Goal: Use online tool/utility: Utilize a website feature to perform a specific function

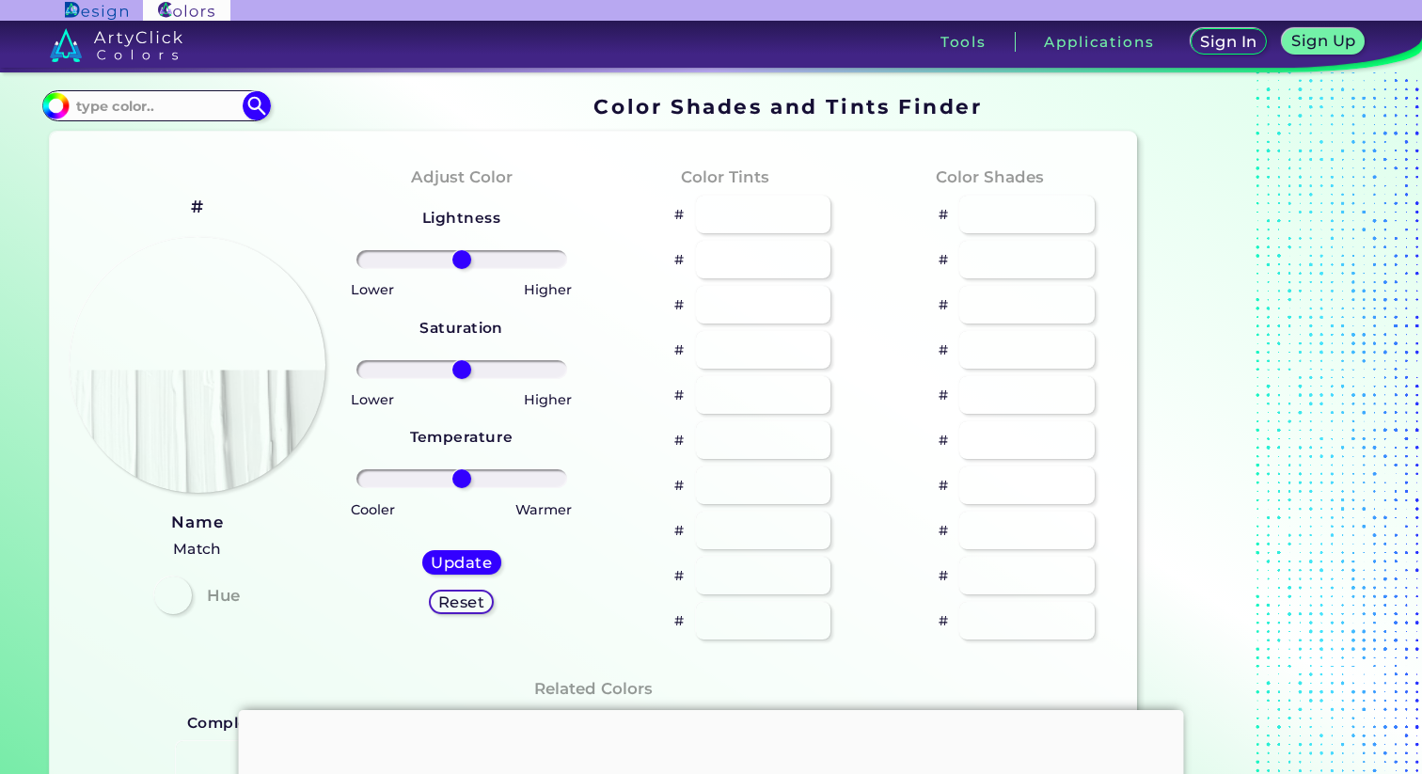
type input "#ffd1de"
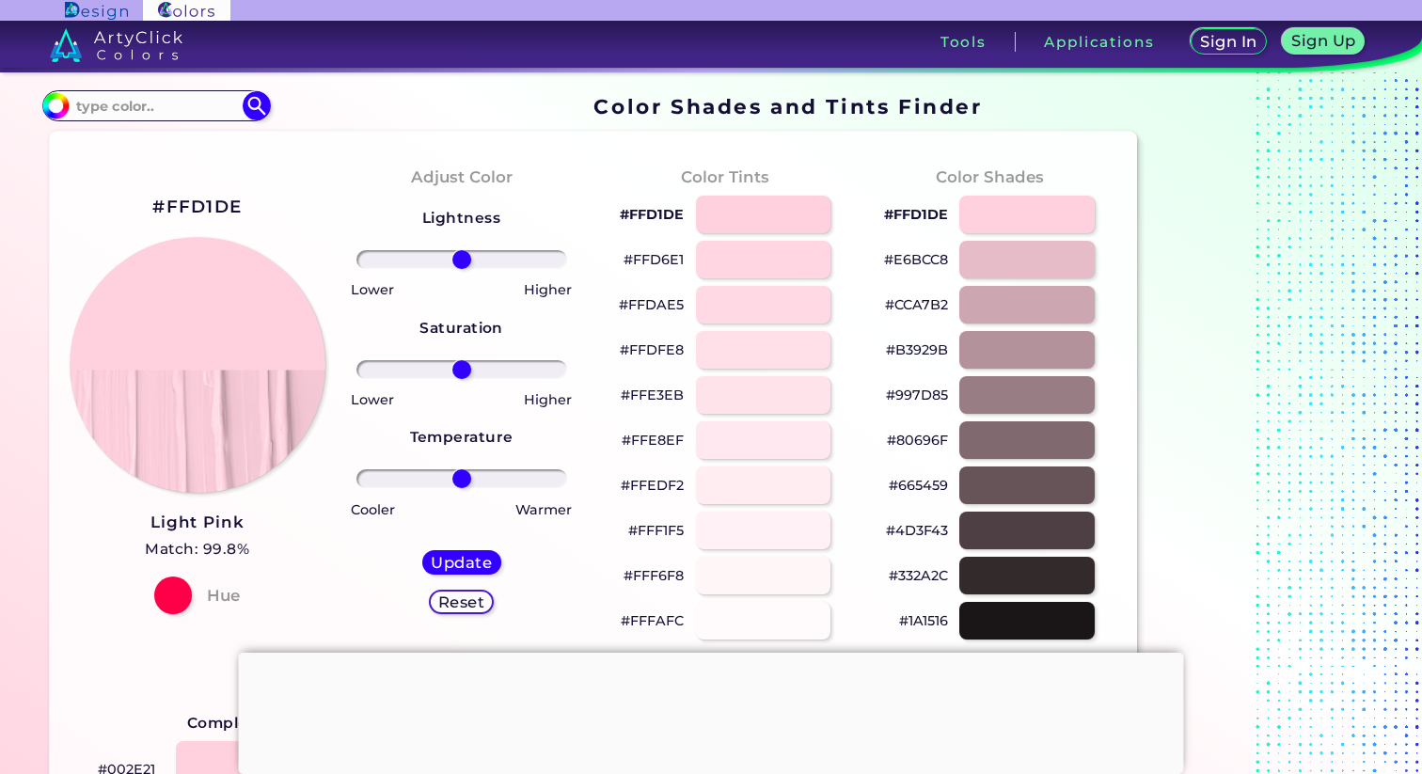
drag, startPoint x: 0, startPoint y: 0, endPoint x: 538, endPoint y: 264, distance: 599.5
click at [539, 264] on div "#FFD1DE Light Pink Match: 99.8% Hue Adjust Color Lightness Saturation Temperatu…" at bounding box center [593, 783] width 1086 height 1302
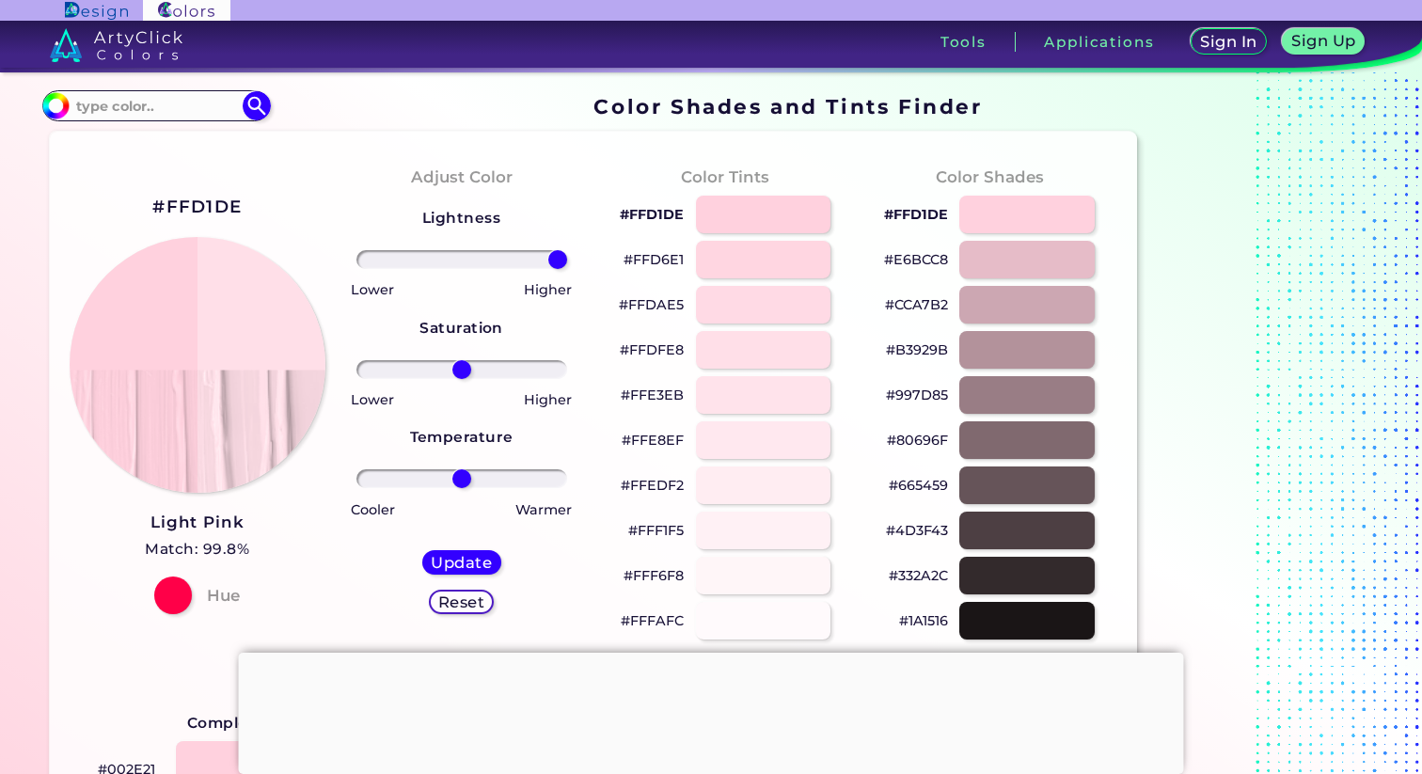
drag, startPoint x: 459, startPoint y: 251, endPoint x: 590, endPoint y: 255, distance: 130.8
click at [567, 255] on input "range" at bounding box center [462, 259] width 211 height 19
type input "100"
drag, startPoint x: 559, startPoint y: 260, endPoint x: 632, endPoint y: 274, distance: 74.7
click at [567, 269] on input "range" at bounding box center [462, 259] width 211 height 19
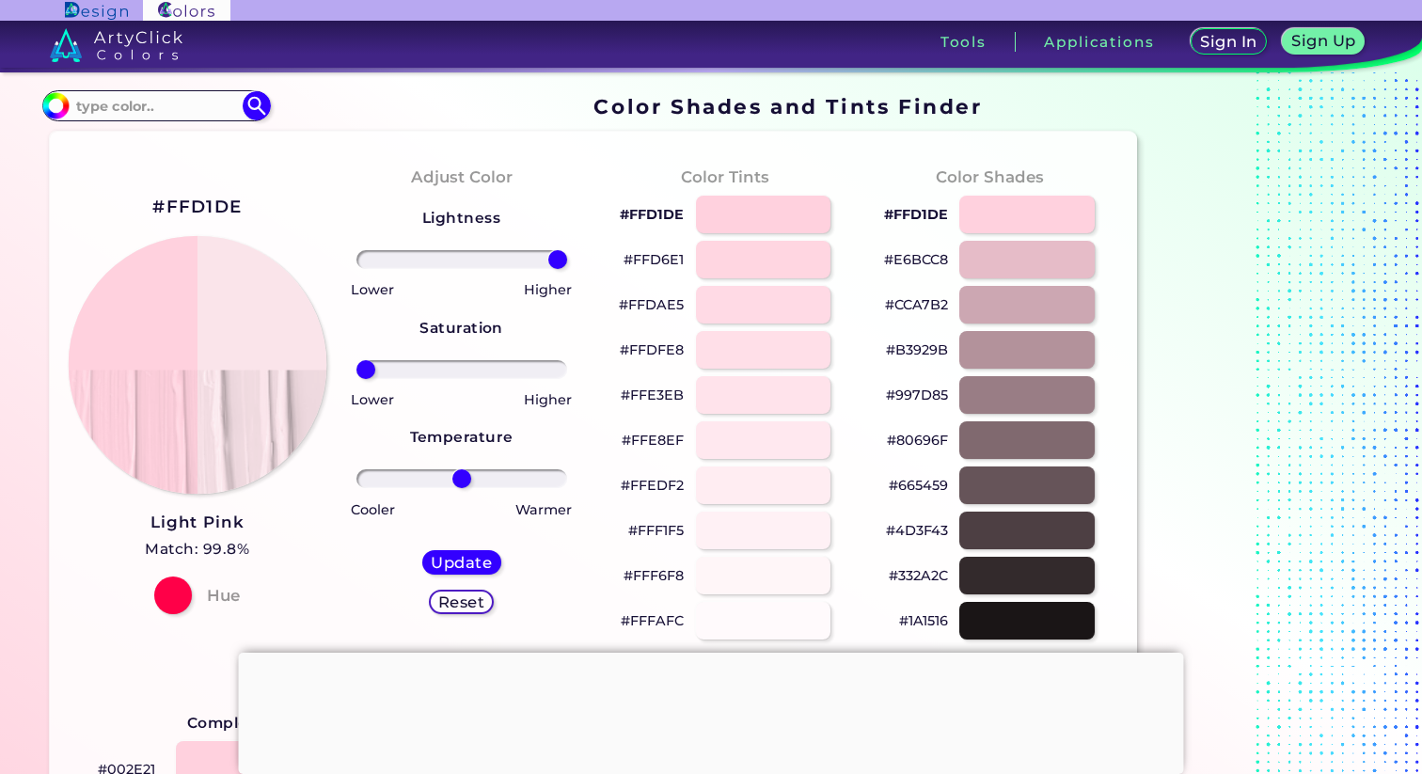
drag, startPoint x: 459, startPoint y: 377, endPoint x: 320, endPoint y: 373, distance: 139.3
type input "-100"
click at [357, 374] on input "range" at bounding box center [462, 369] width 211 height 19
drag, startPoint x: 456, startPoint y: 470, endPoint x: 456, endPoint y: 504, distance: 33.9
type input "-5"
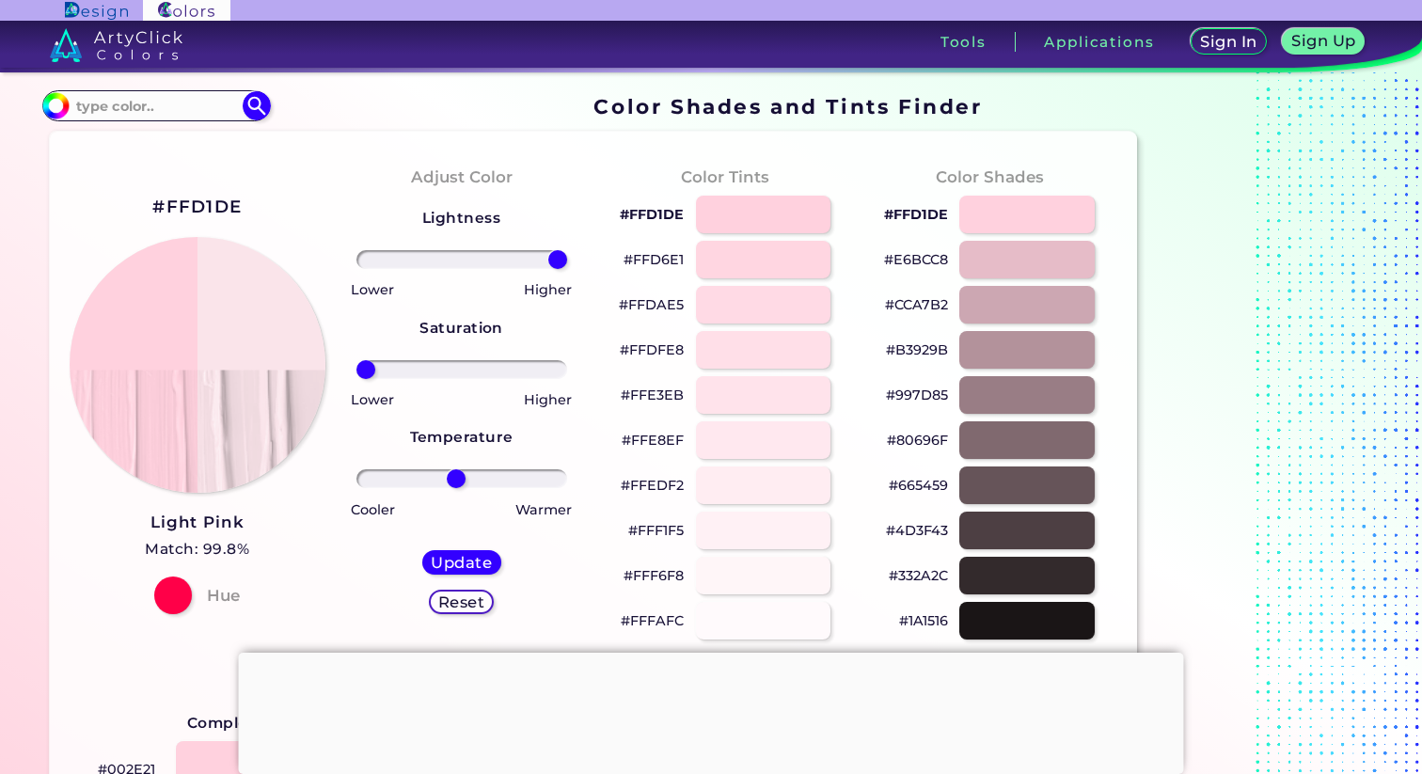
click at [456, 488] on input "range" at bounding box center [462, 478] width 211 height 19
click at [465, 569] on h5 "Update" at bounding box center [462, 563] width 56 height 14
type input "#fae4ea"
type input "0"
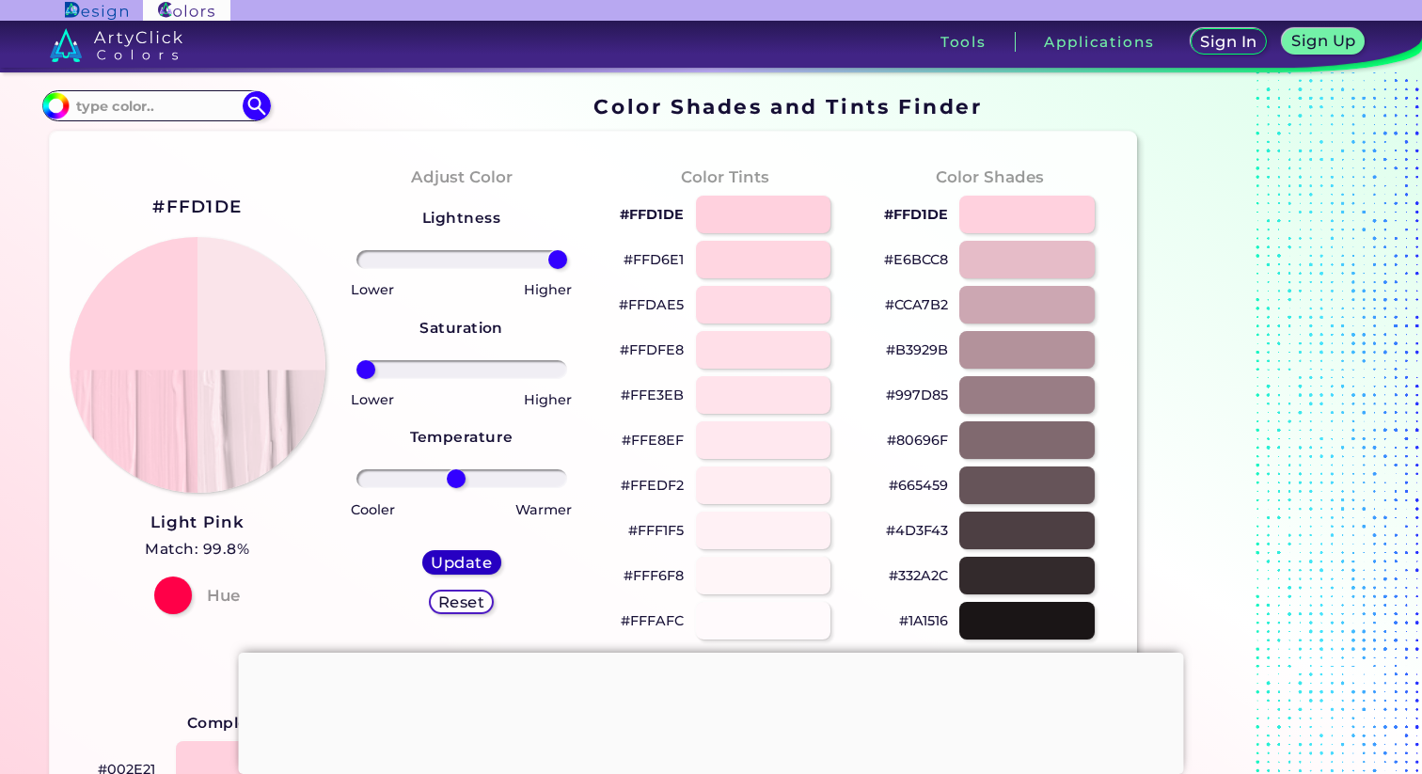
type input "0"
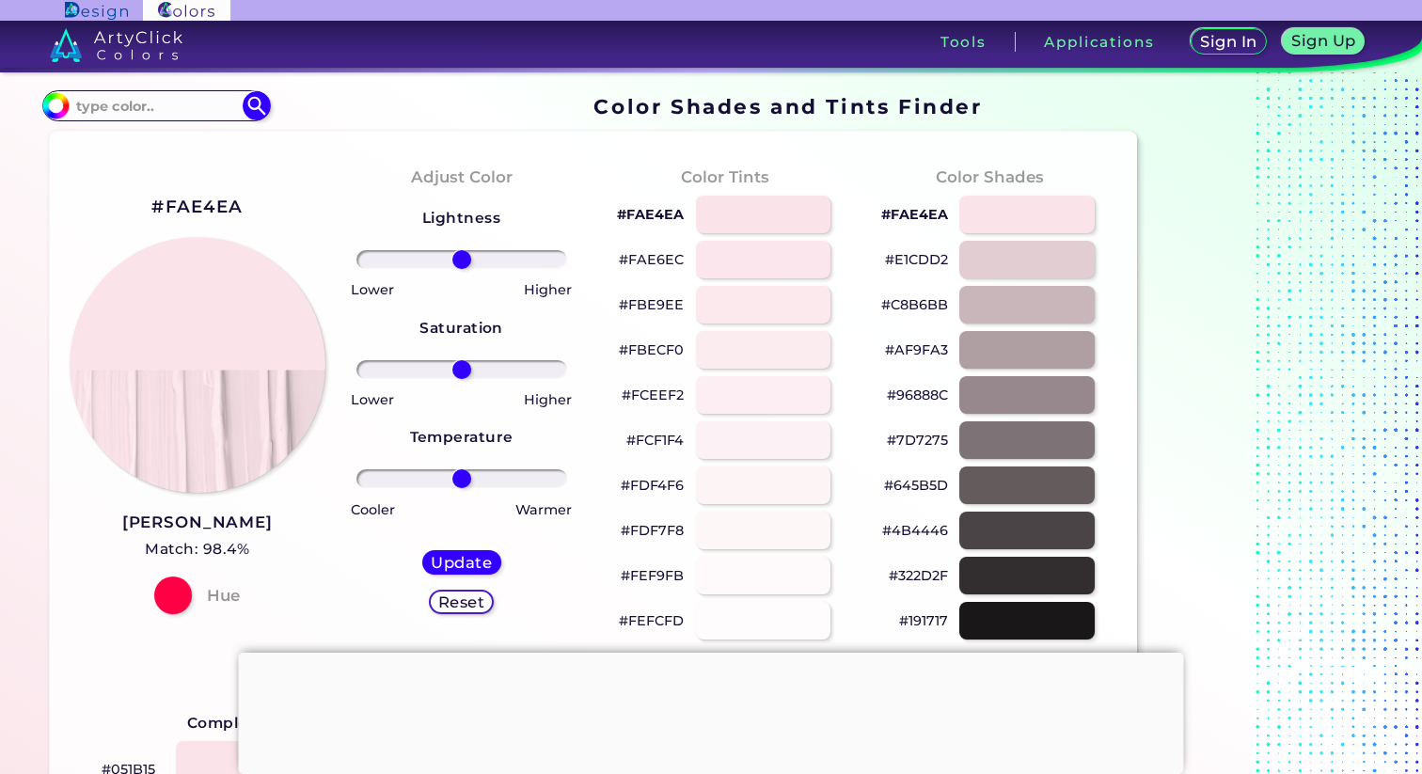
click at [208, 188] on div "#FAE4EA [PERSON_NAME] Match: 98.4% Hue" at bounding box center [197, 403] width 264 height 512
click at [209, 207] on h2 "#FAE4EA" at bounding box center [196, 207] width 91 height 24
click at [209, 207] on h2 "#FAE4EA copied" at bounding box center [196, 207] width 91 height 24
copy h2 "FAE4EA copied"
click at [209, 207] on h2 "#FAE4EA copied copied" at bounding box center [196, 207] width 91 height 24
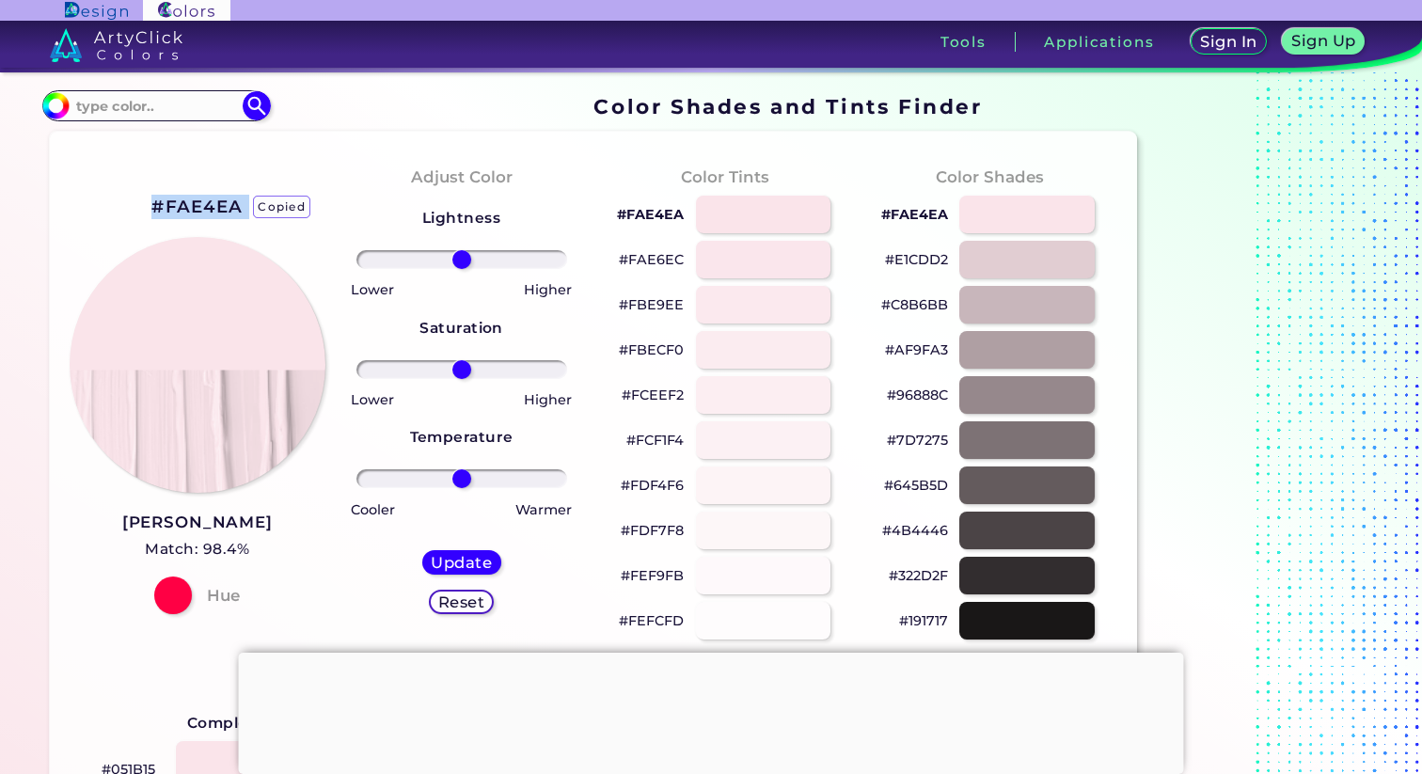
copy h2 "#FAE4EA"
drag, startPoint x: 190, startPoint y: 198, endPoint x: 159, endPoint y: 197, distance: 31.1
click at [159, 197] on h2 "#FAE4EA" at bounding box center [196, 207] width 91 height 24
click at [159, 197] on h2 "#FAE4EA copied" at bounding box center [196, 207] width 91 height 24
click at [158, 198] on h2 "#FAE4EA copied copied" at bounding box center [196, 207] width 91 height 24
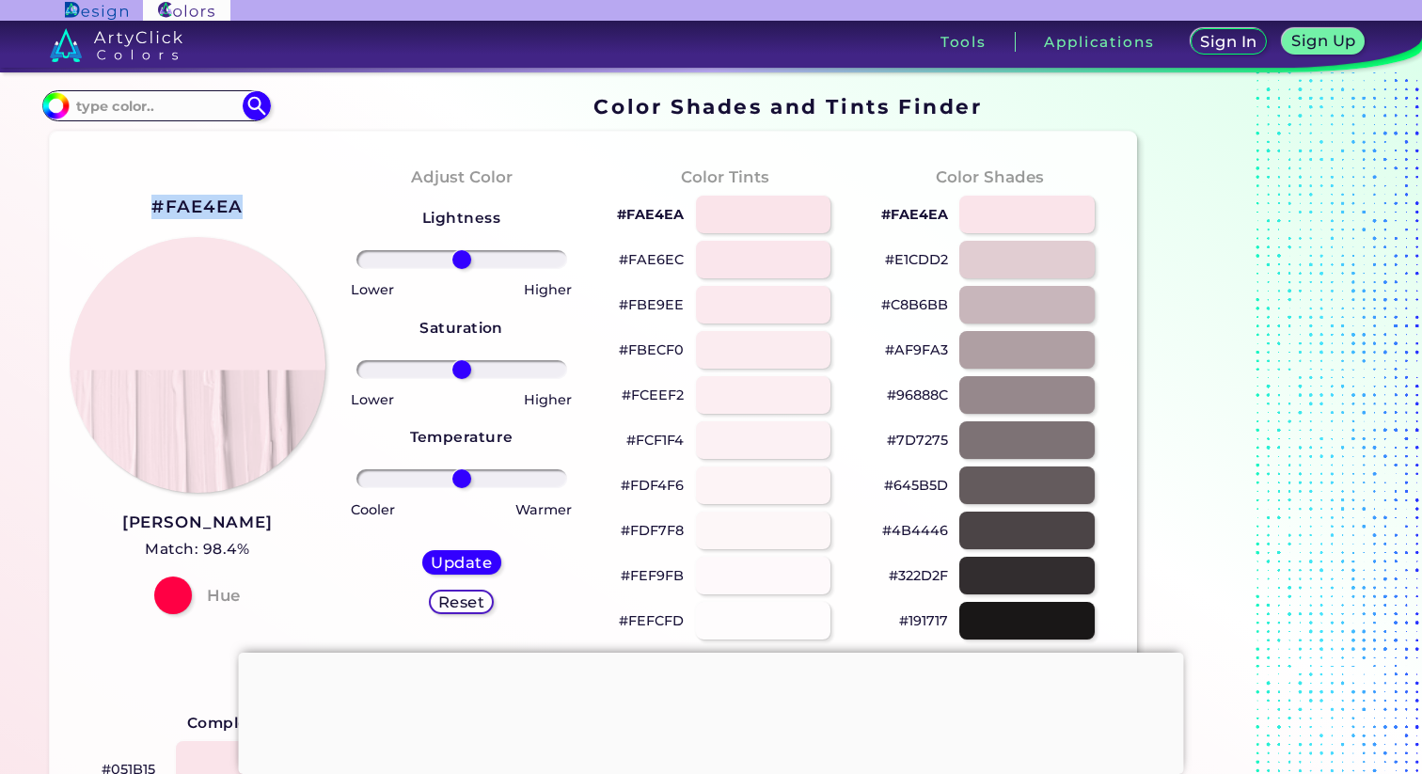
drag, startPoint x: 142, startPoint y: 201, endPoint x: 236, endPoint y: 208, distance: 94.3
click at [238, 208] on div "#FAE4EA [PERSON_NAME] Match: 98.4% Hue" at bounding box center [197, 403] width 264 height 512
copy h2 "#FAE4EA"
click at [174, 603] on div at bounding box center [173, 596] width 38 height 38
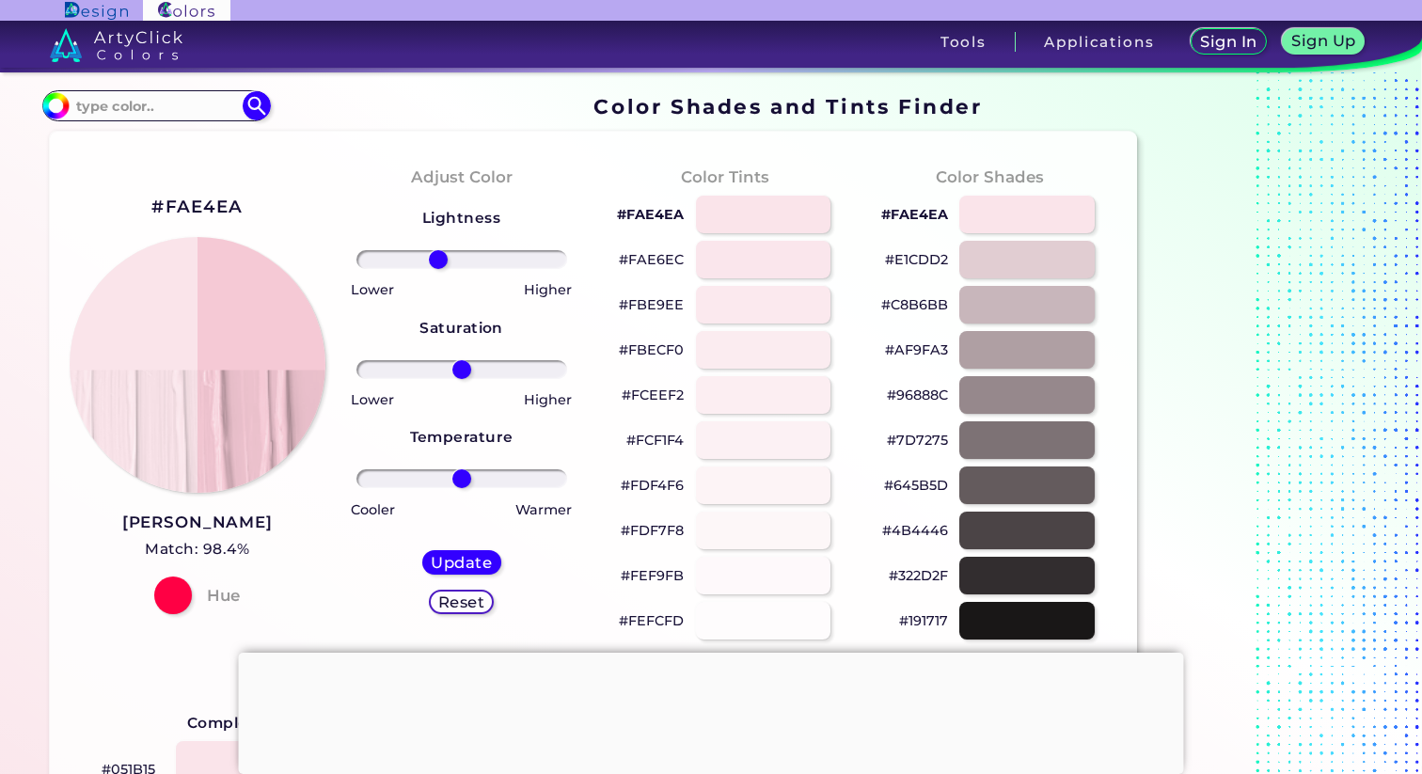
drag, startPoint x: 451, startPoint y: 262, endPoint x: 436, endPoint y: 255, distance: 16.8
type input "-25"
click at [437, 255] on input "range" at bounding box center [462, 259] width 211 height 19
drag, startPoint x: 465, startPoint y: 357, endPoint x: 531, endPoint y: 380, distance: 69.9
click at [531, 380] on div "Lightness Saturation Temperature Lower Higher Lower Higher Cooler Warmer Update…" at bounding box center [461, 418] width 234 height 452
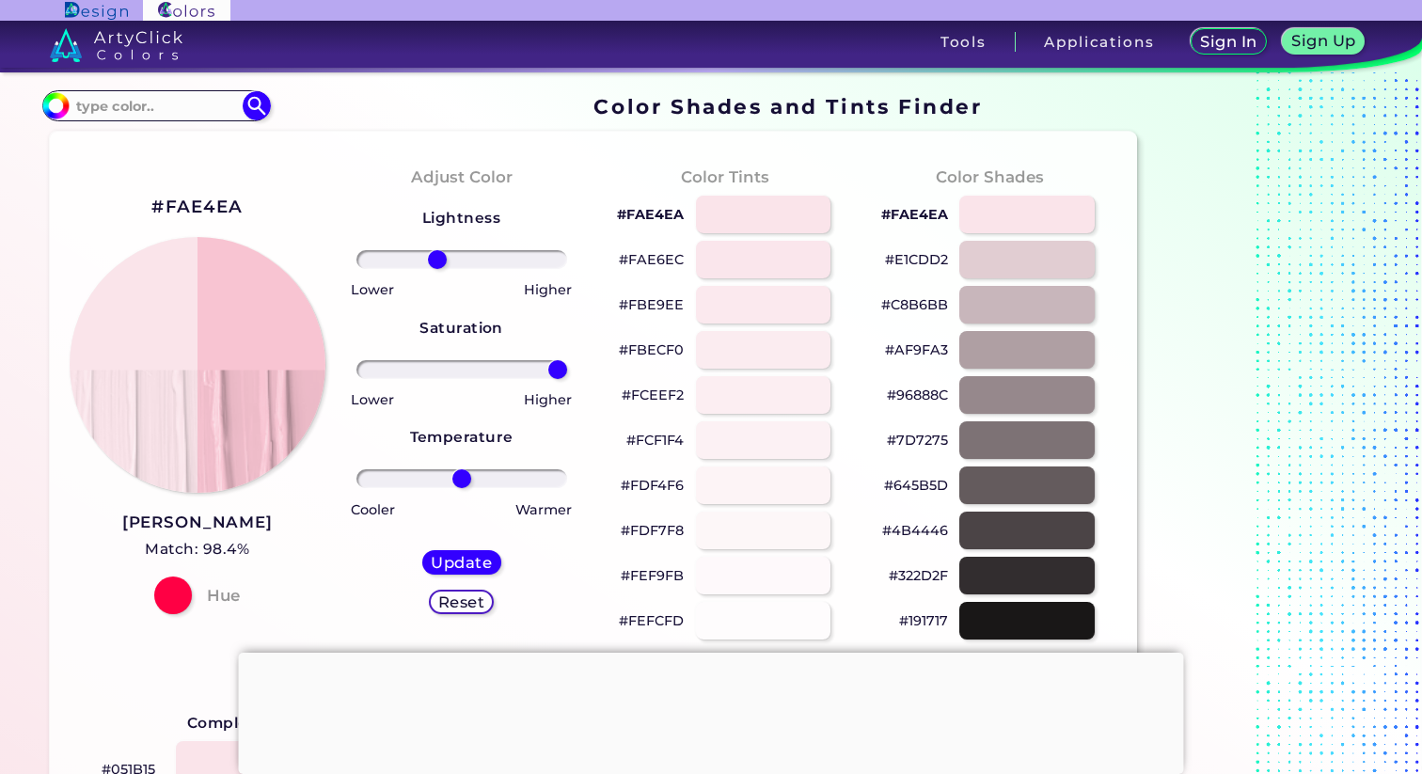
drag, startPoint x: 448, startPoint y: 362, endPoint x: 583, endPoint y: 369, distance: 135.6
type input "100"
click at [567, 369] on input "range" at bounding box center [462, 369] width 211 height 19
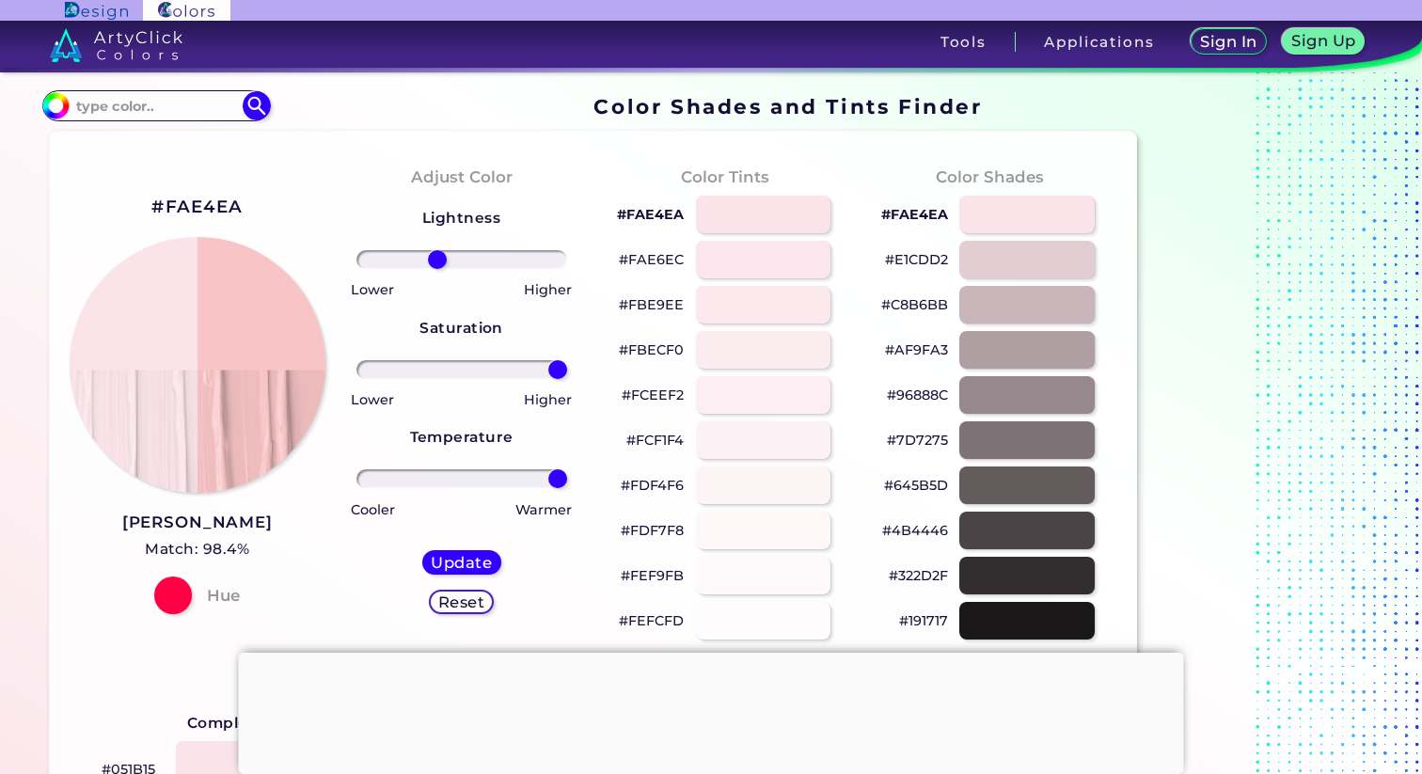
drag, startPoint x: 459, startPoint y: 472, endPoint x: 645, endPoint y: 486, distance: 186.8
type input "100"
click at [567, 486] on input "range" at bounding box center [462, 478] width 211 height 19
click at [471, 563] on h5 "Update" at bounding box center [462, 563] width 56 height 14
type input "#f8c4c5"
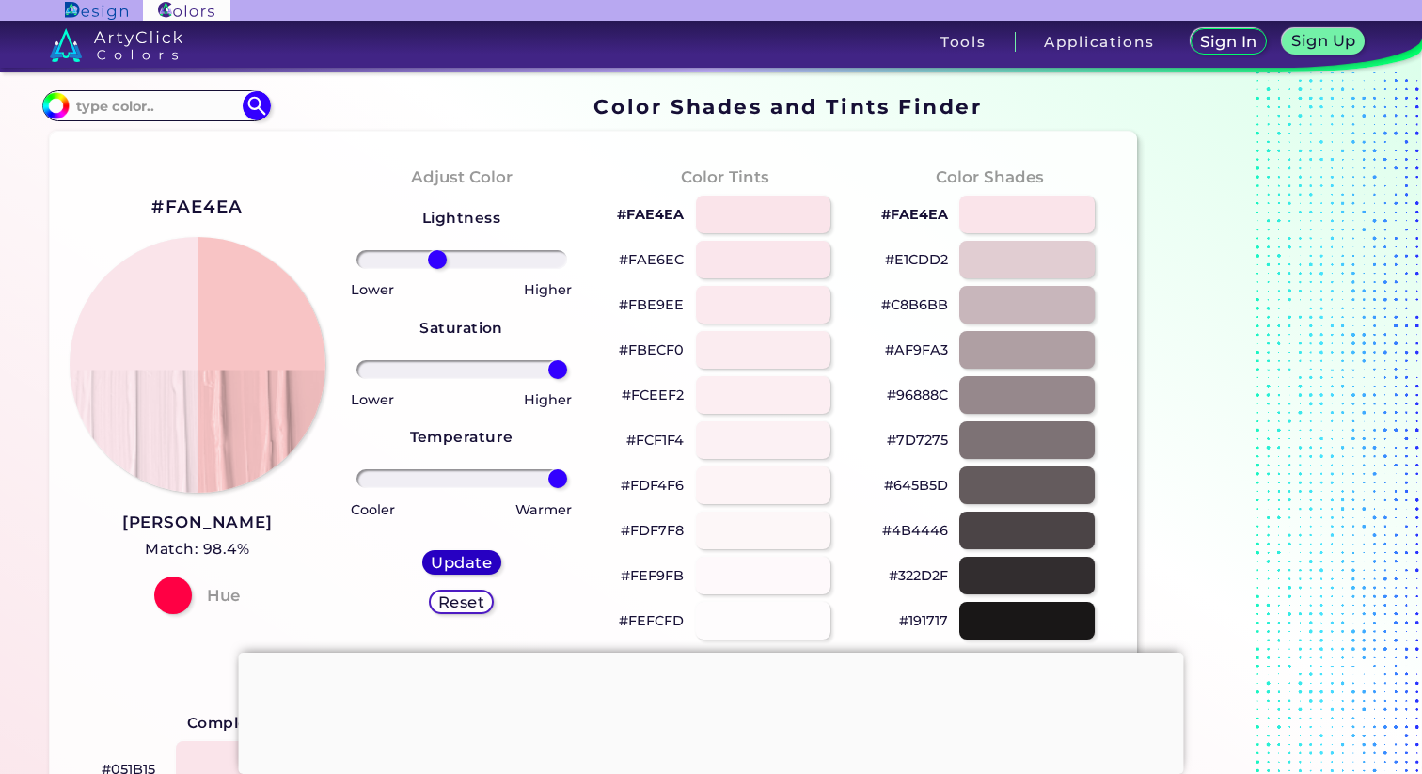
type input "0"
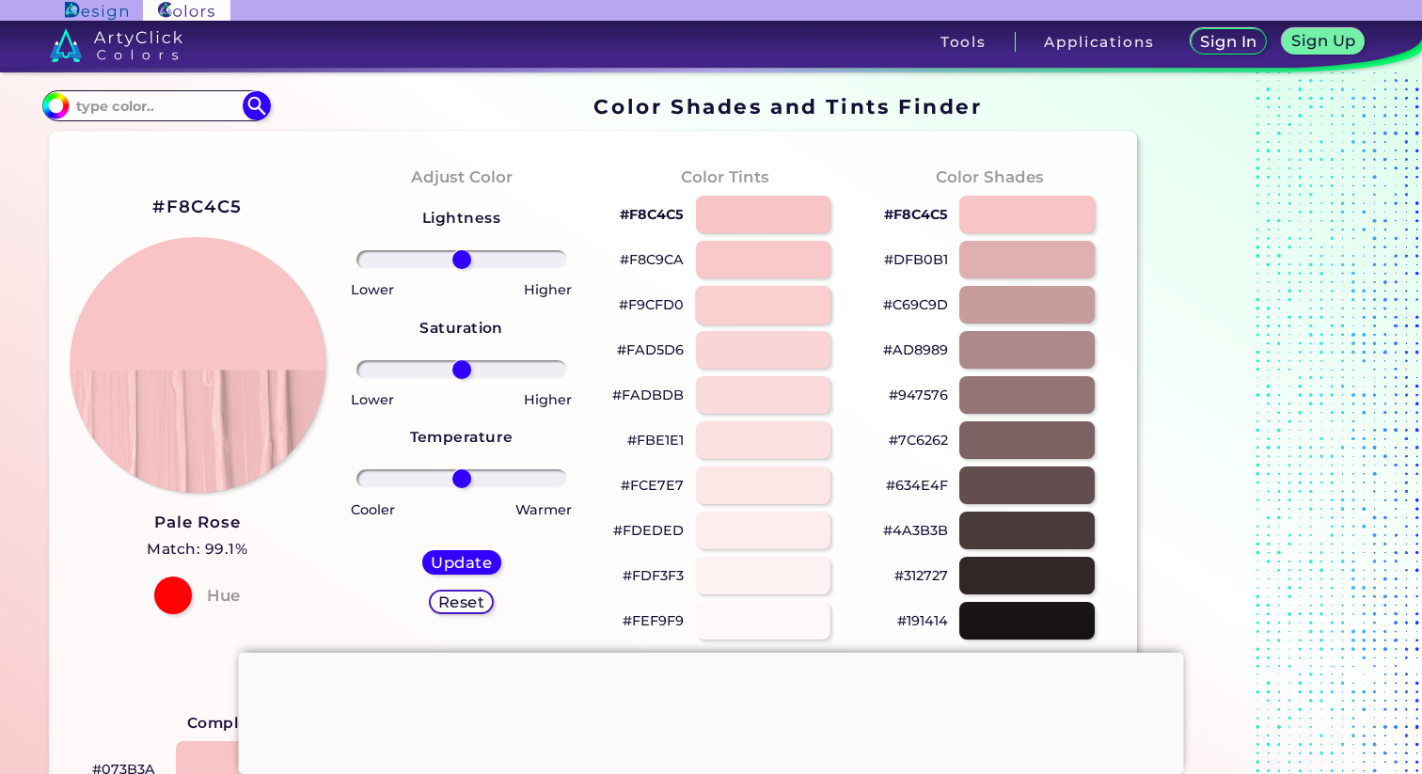
click at [744, 307] on div at bounding box center [763, 304] width 136 height 39
type input "#f9cfd0"
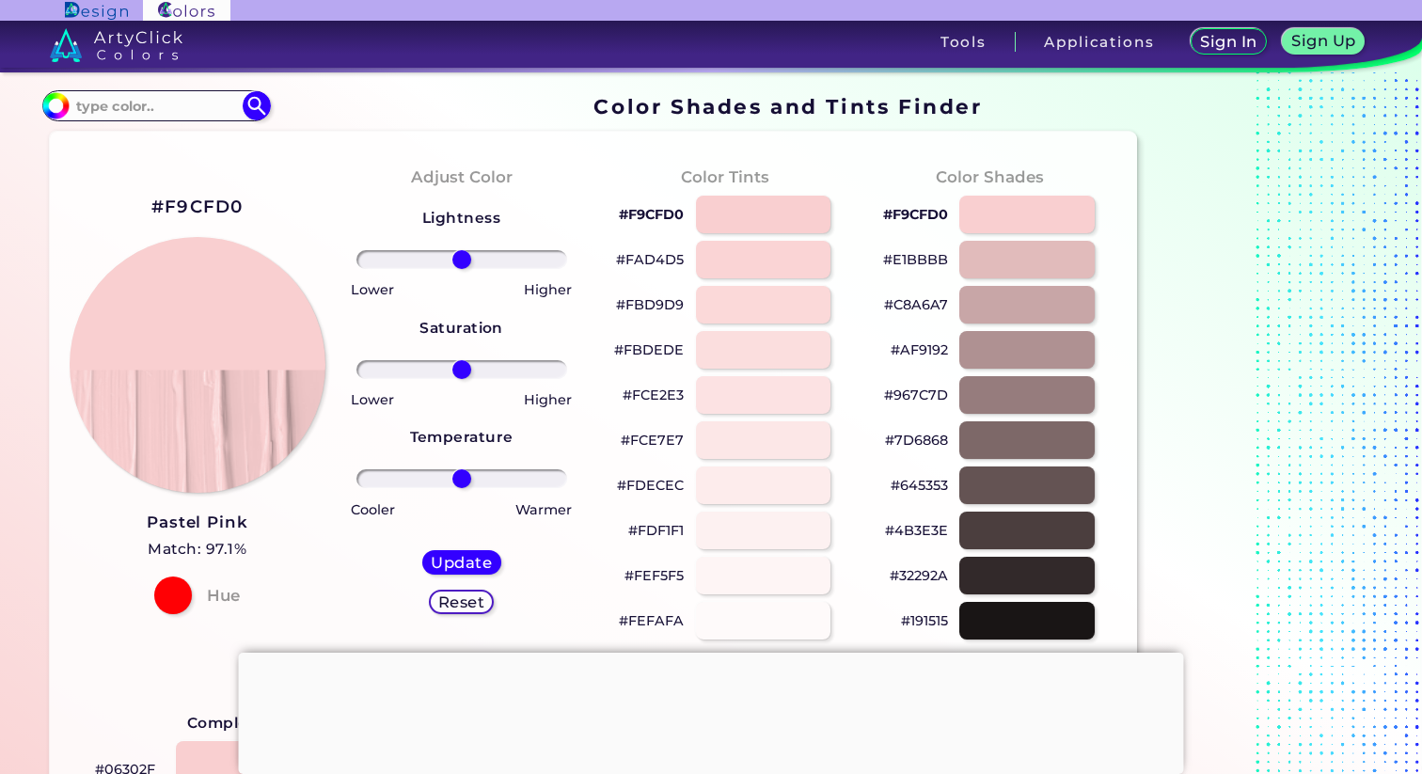
click at [226, 206] on h2 "#F9CFD0" at bounding box center [197, 207] width 92 height 24
click at [226, 206] on h2 "#F9CFD0 copied" at bounding box center [197, 207] width 92 height 24
copy h2 "#"
drag, startPoint x: 148, startPoint y: 198, endPoint x: 256, endPoint y: 210, distance: 108.9
click at [256, 210] on div "#F9CFD0 Pastel Pink Match: 97.1% Hue" at bounding box center [197, 403] width 264 height 512
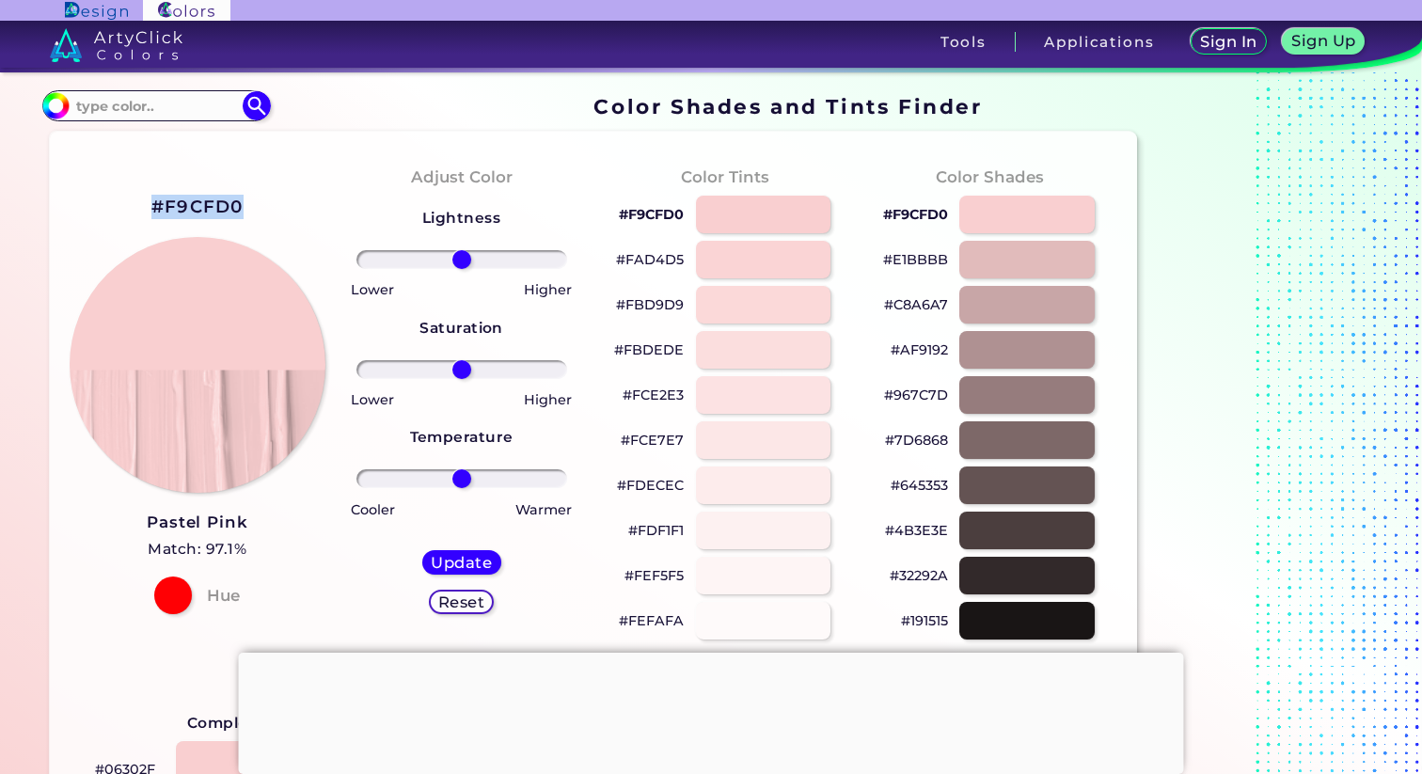
copy h2 "#F9CFD0"
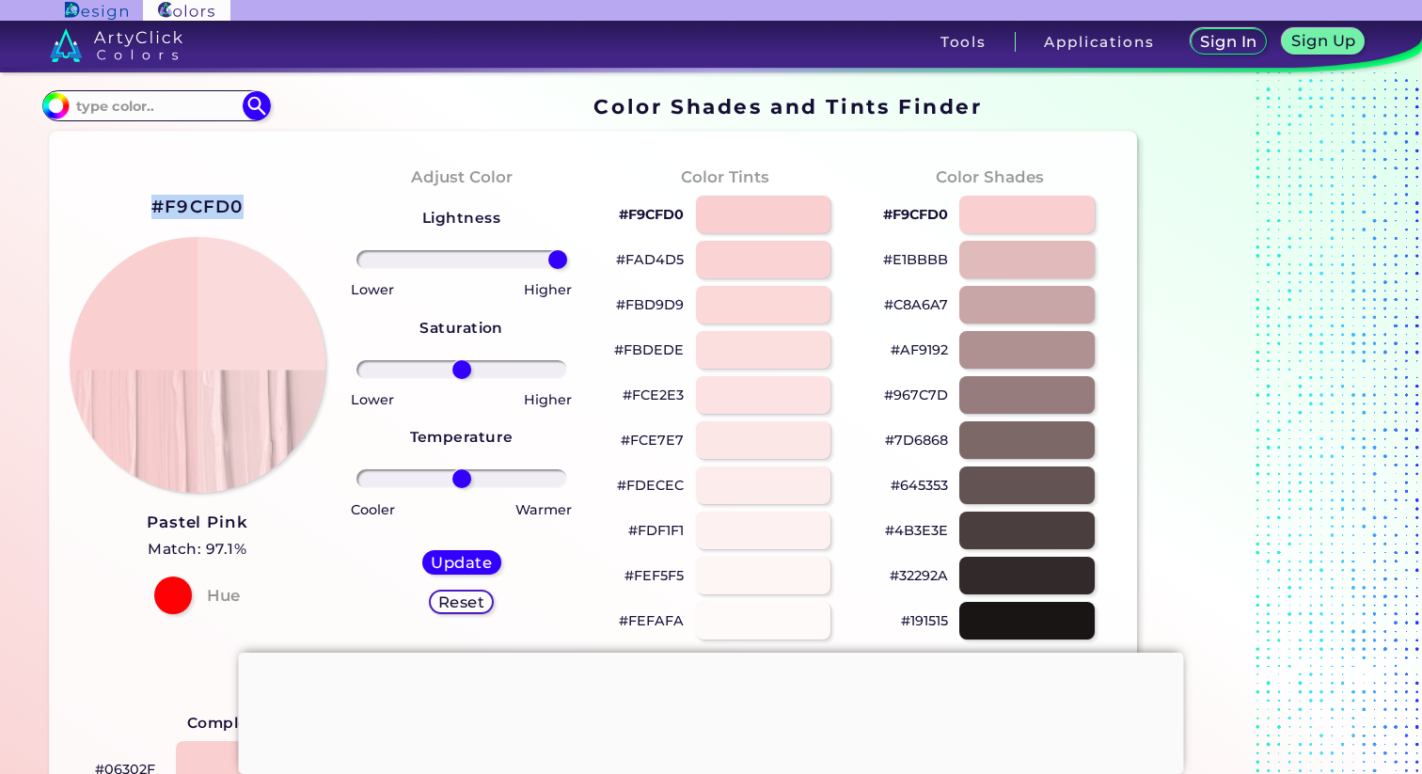
drag, startPoint x: 457, startPoint y: 262, endPoint x: 775, endPoint y: 261, distance: 318.0
type input "100"
click at [567, 261] on input "range" at bounding box center [462, 259] width 211 height 19
click at [775, 261] on div at bounding box center [763, 260] width 135 height 39
type input "#fad4d5"
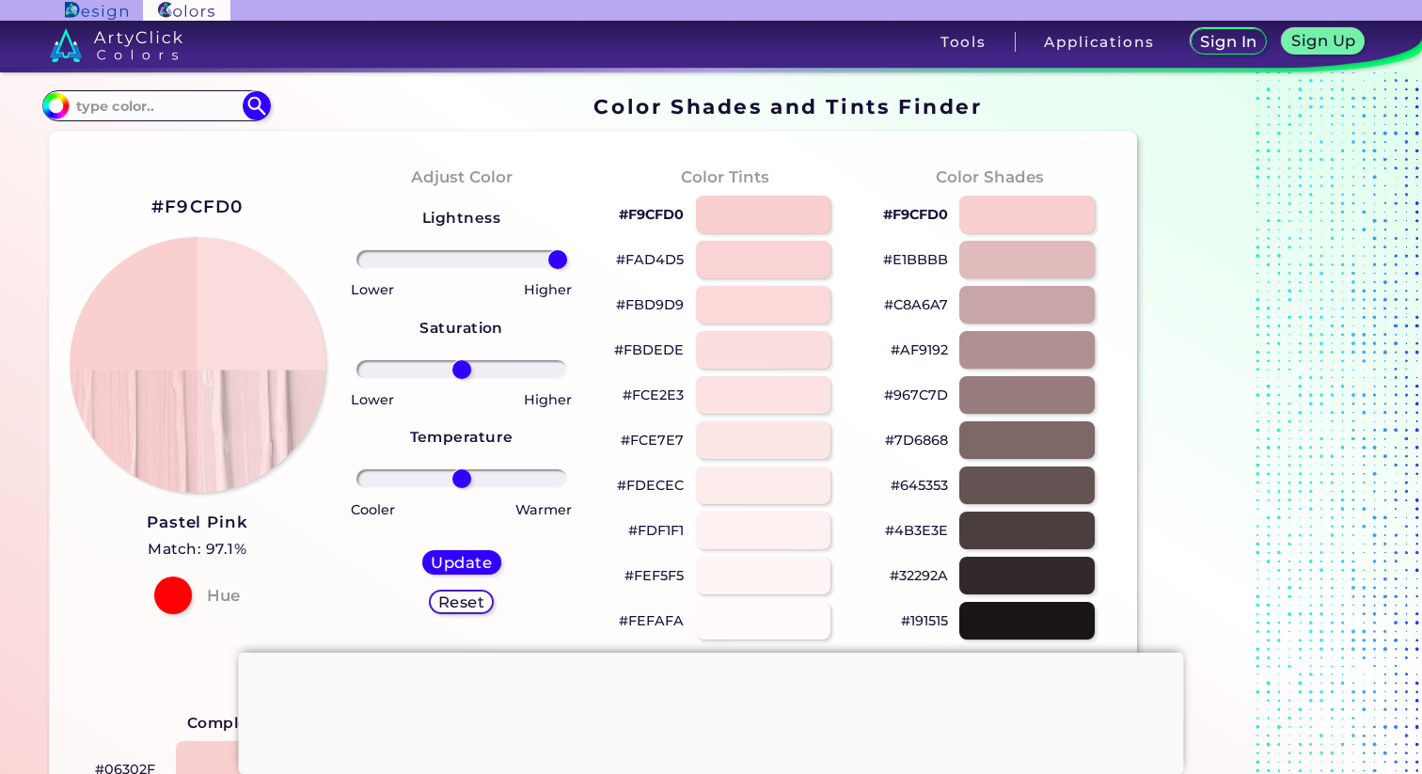
type input "0"
click at [765, 215] on div at bounding box center [763, 214] width 136 height 39
click at [761, 209] on div at bounding box center [763, 214] width 136 height 39
click at [1023, 212] on div at bounding box center [1028, 214] width 136 height 39
click at [1019, 212] on div at bounding box center [1028, 214] width 136 height 39
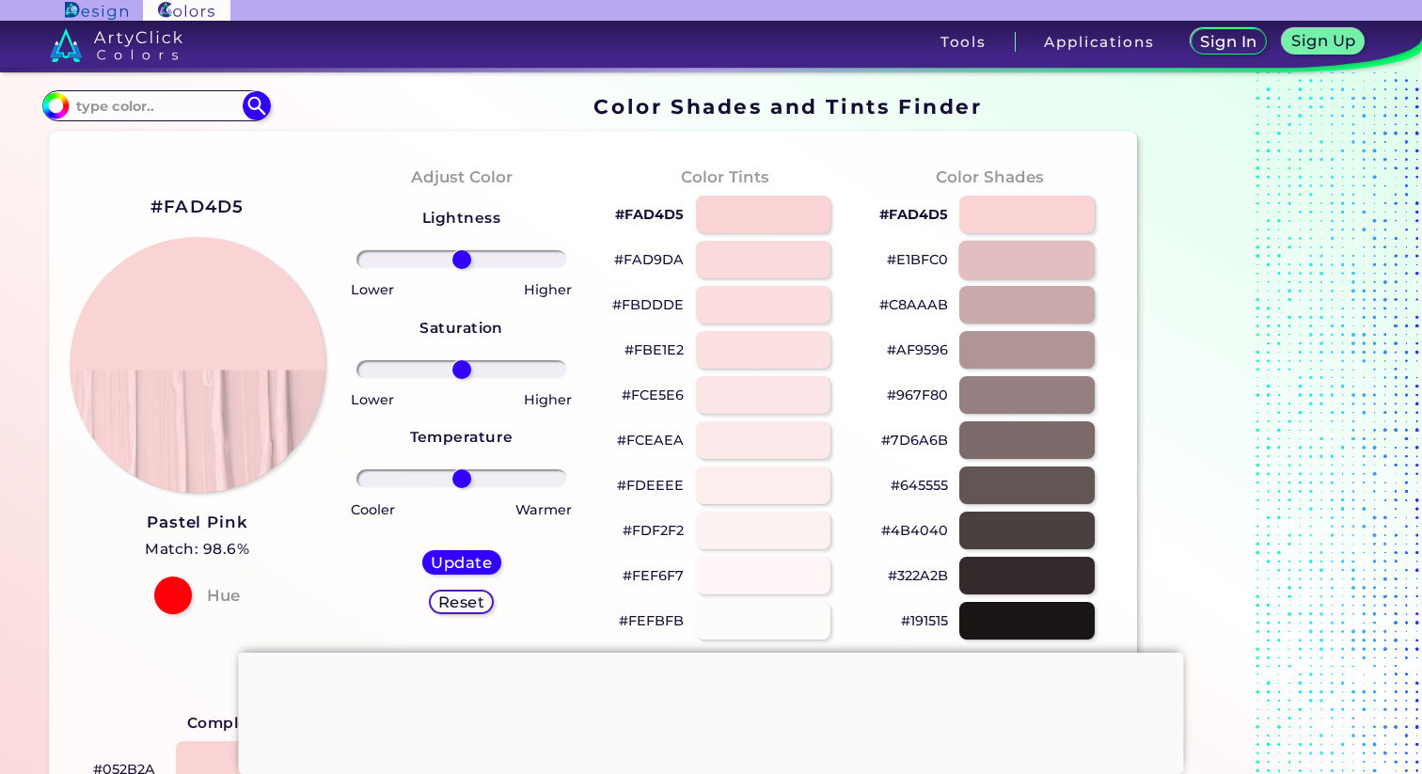
click at [1018, 267] on div at bounding box center [1028, 259] width 136 height 39
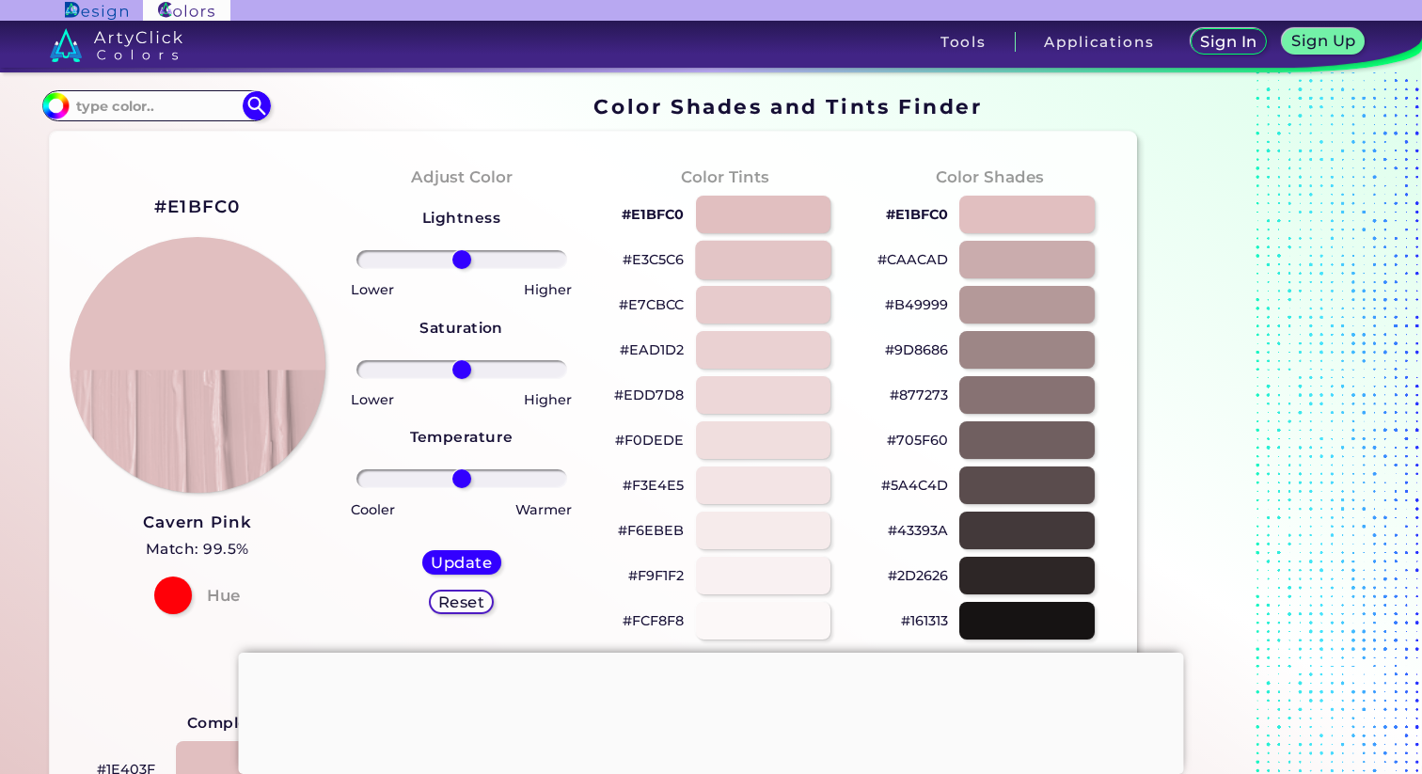
click at [778, 258] on div at bounding box center [763, 259] width 136 height 39
click at [764, 201] on div at bounding box center [763, 214] width 136 height 39
click at [761, 623] on div at bounding box center [763, 620] width 136 height 39
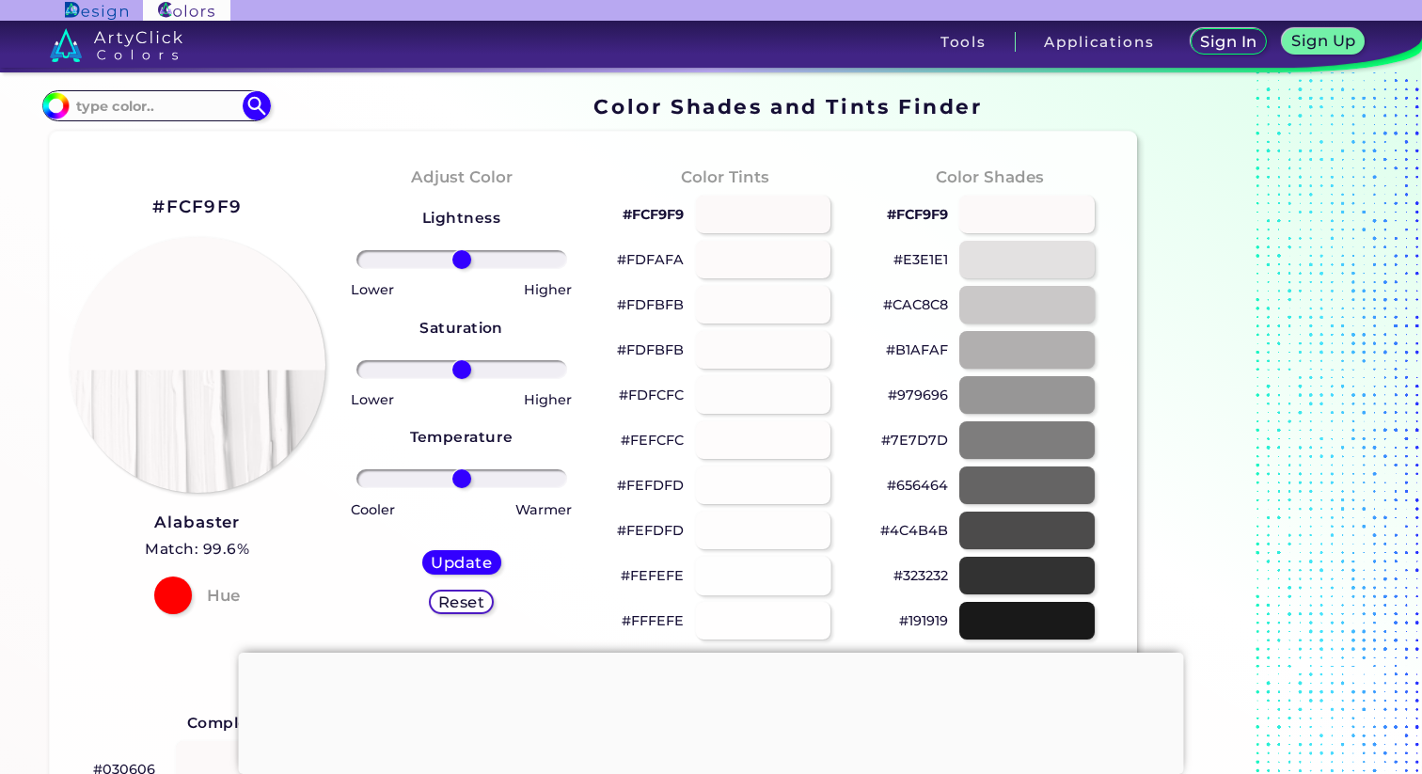
click at [767, 573] on div at bounding box center [763, 575] width 136 height 39
type input "#fefefe"
click at [470, 606] on h5 "Reset" at bounding box center [461, 602] width 42 height 14
click at [470, 602] on h5 "Reset" at bounding box center [461, 602] width 42 height 14
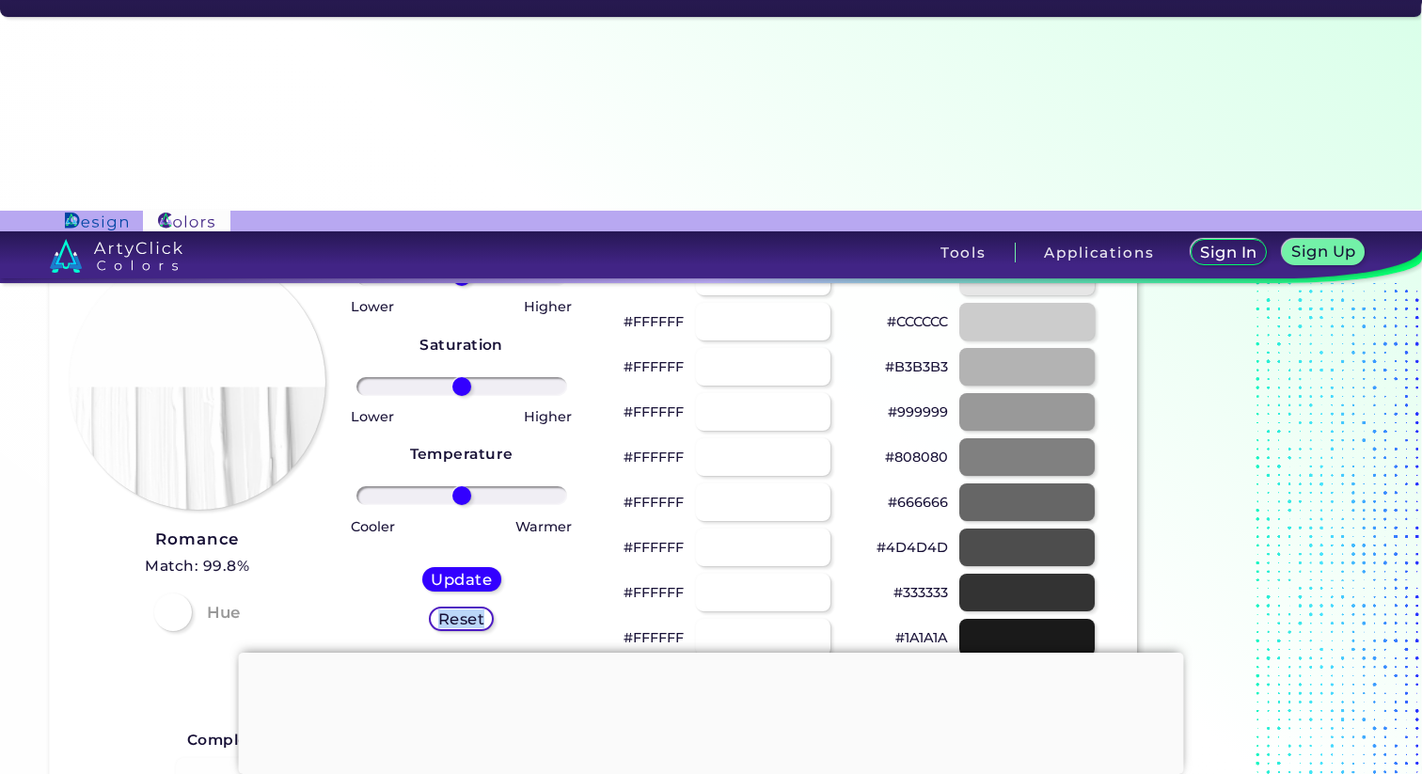
scroll to position [196, 0]
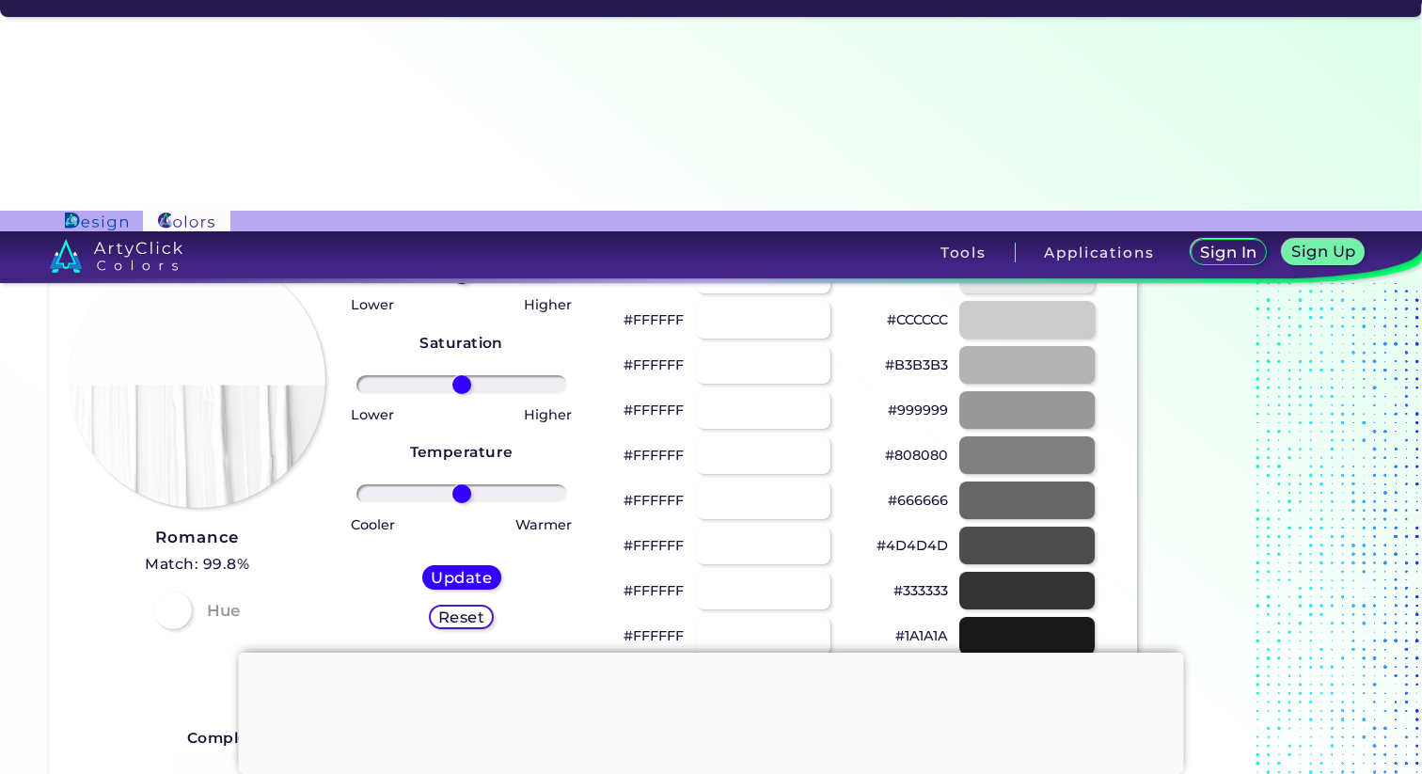
click at [466, 611] on h5 "Reset" at bounding box center [461, 618] width 42 height 14
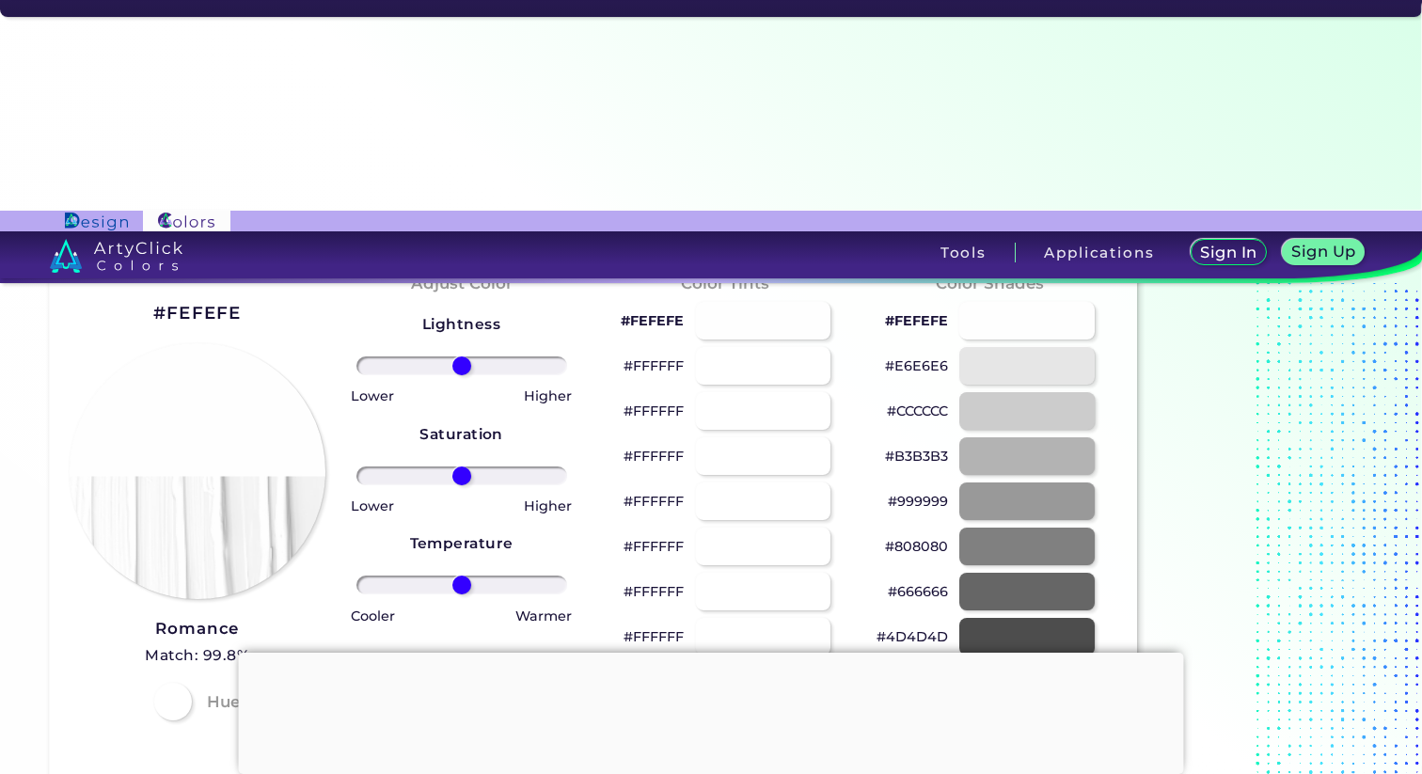
scroll to position [0, 0]
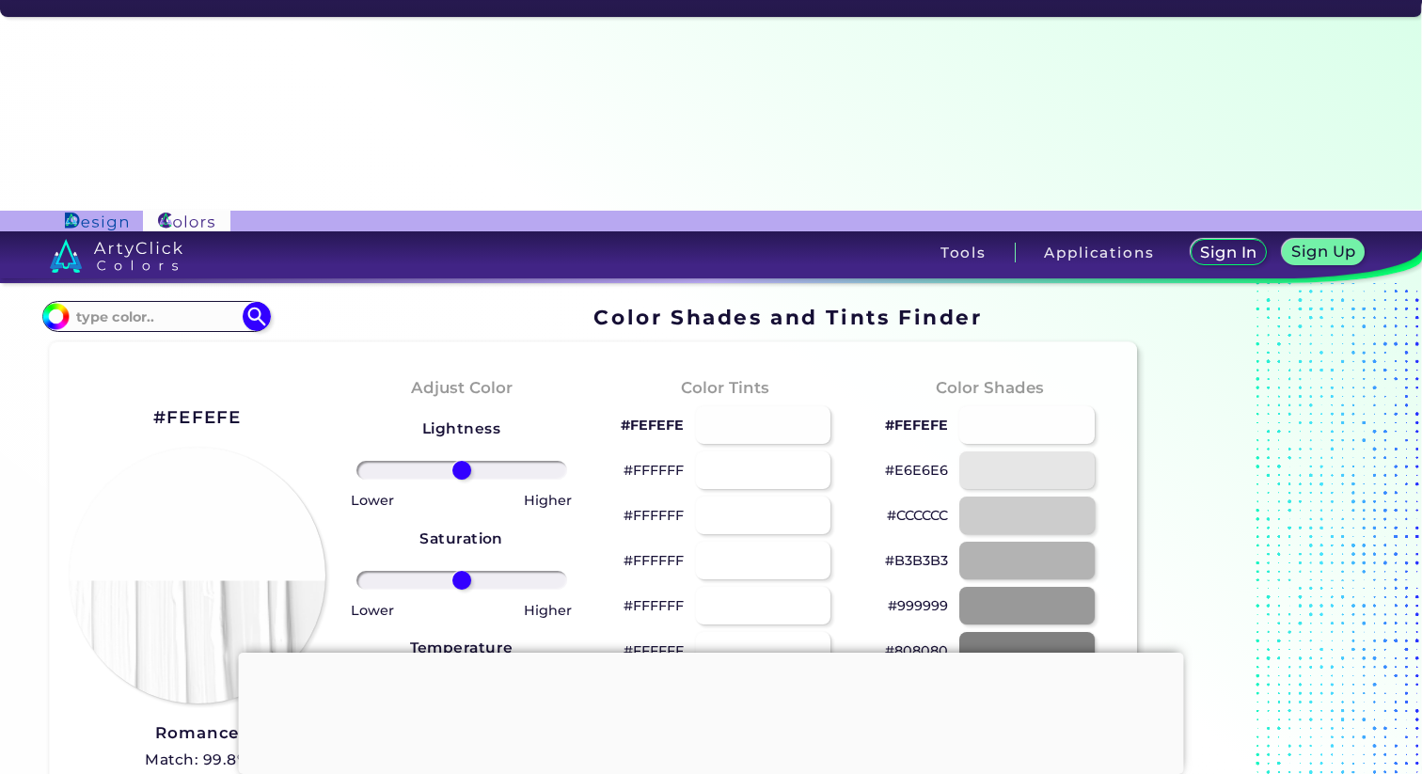
click at [160, 304] on input at bounding box center [156, 316] width 175 height 25
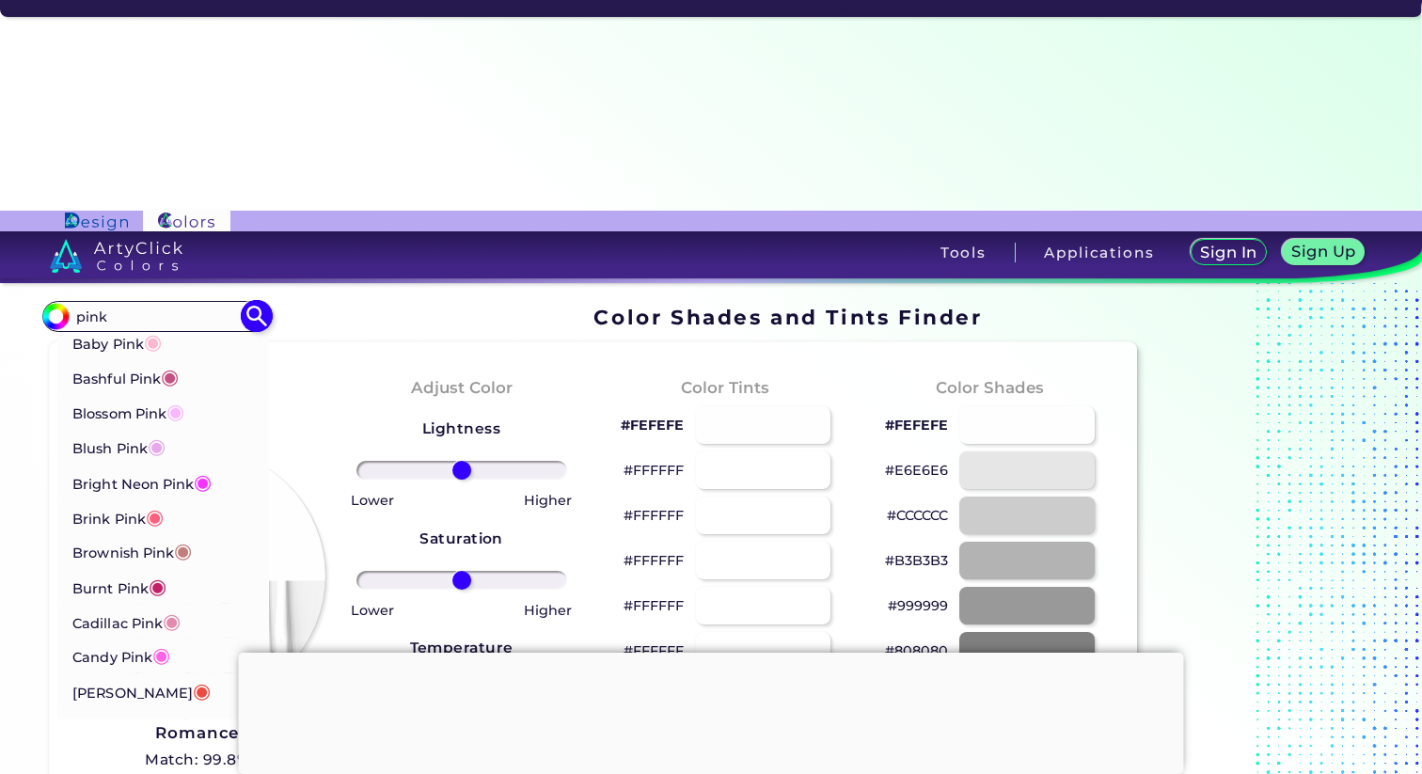
type input "pink"
click at [162, 329] on span "◉" at bounding box center [153, 341] width 18 height 24
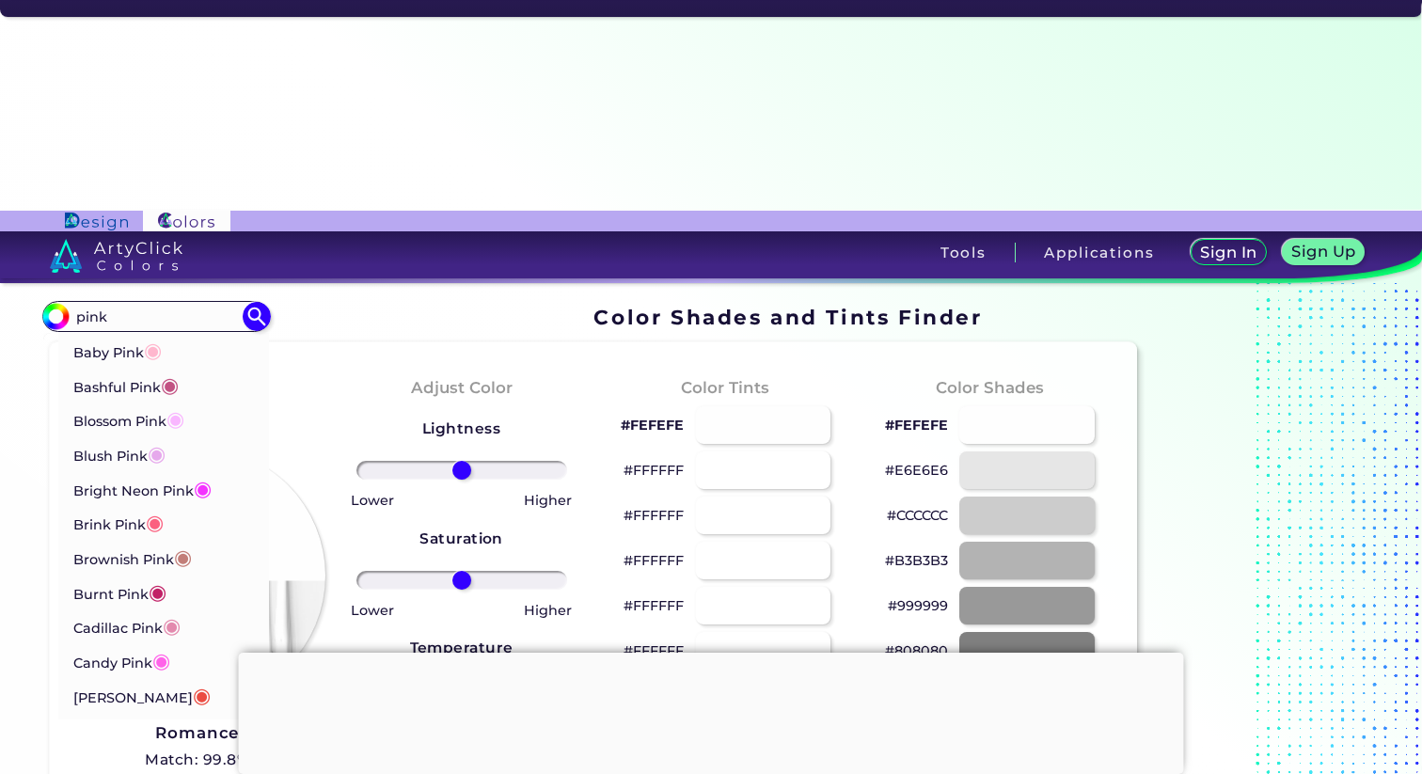
type input "#ffb7ce"
type input "#FFB7CE"
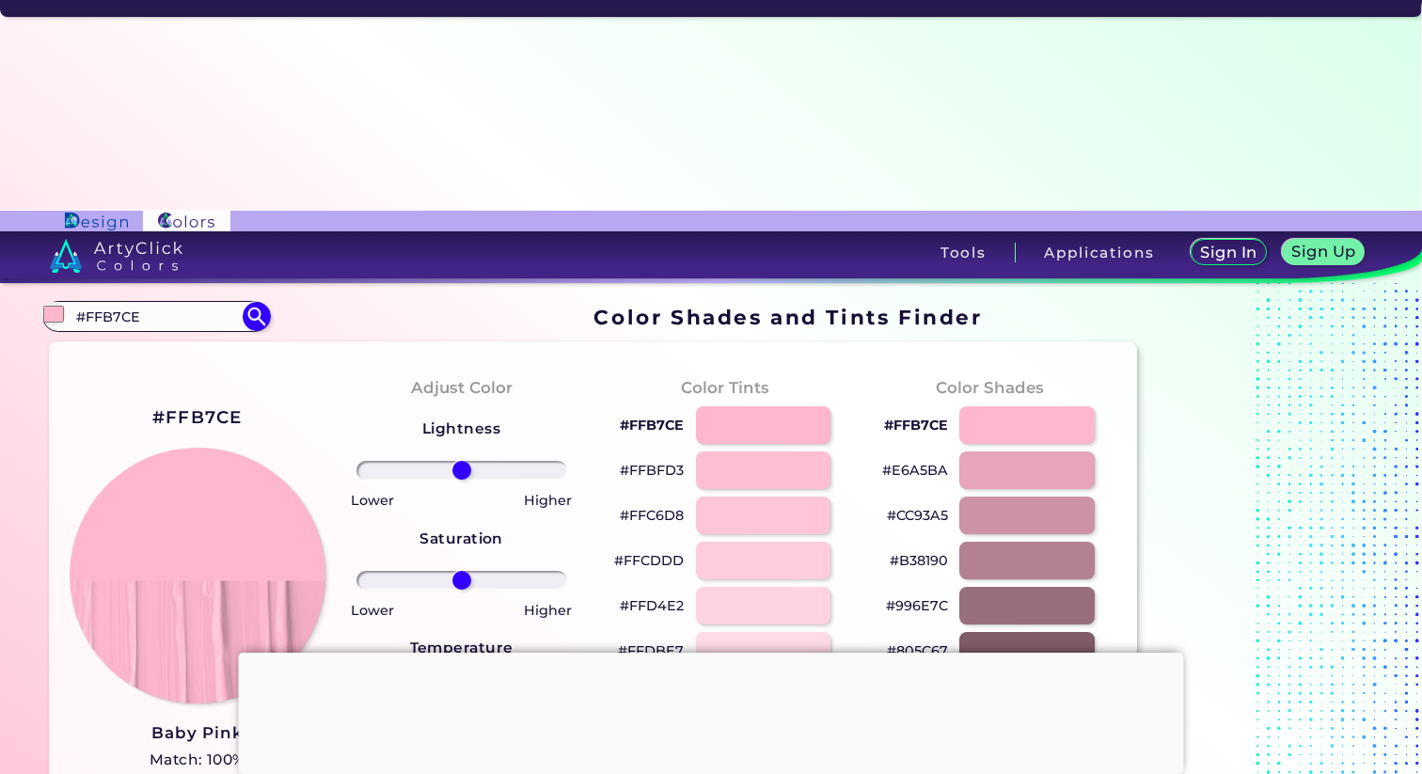
click at [768, 722] on div at bounding box center [763, 741] width 136 height 39
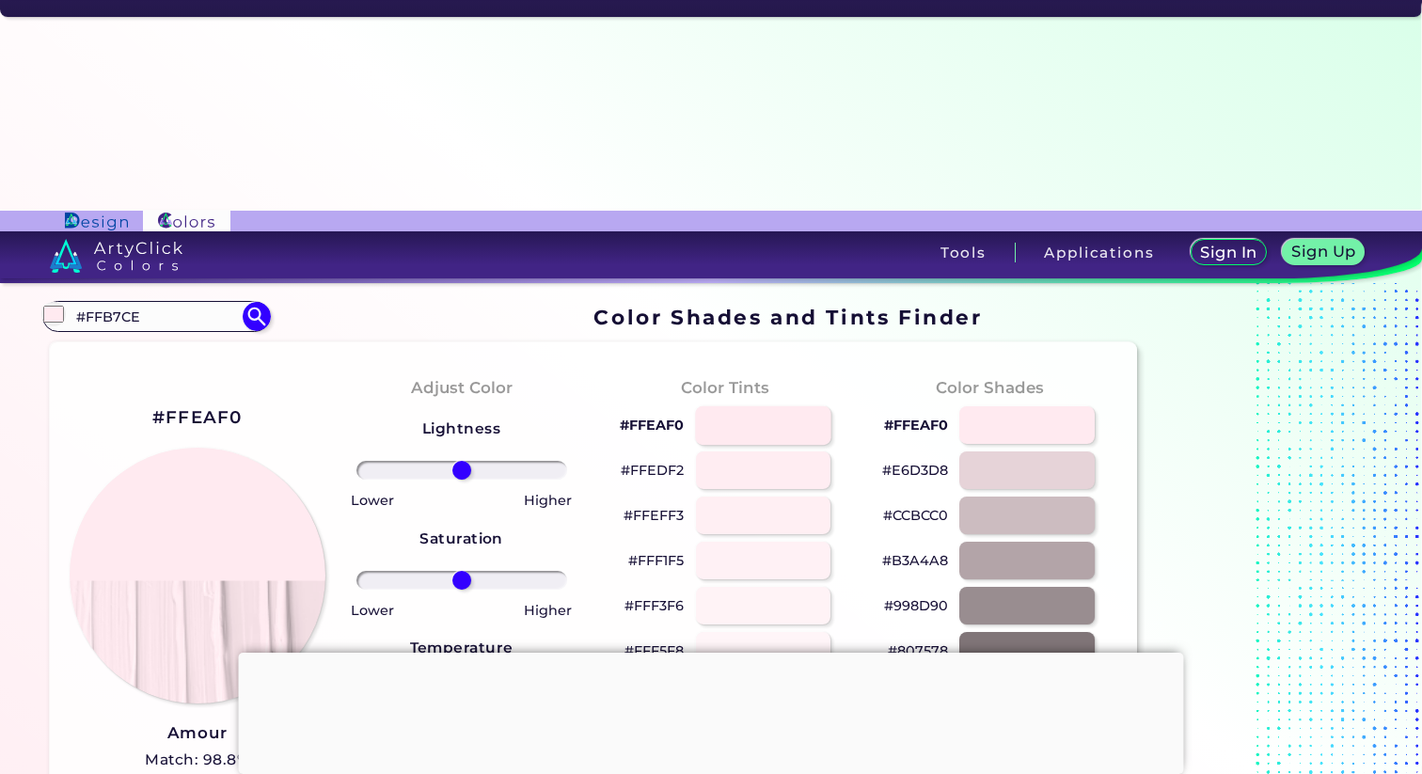
click at [754, 405] on div at bounding box center [763, 424] width 136 height 39
click at [753, 405] on div at bounding box center [763, 424] width 136 height 39
click at [767, 405] on div at bounding box center [763, 424] width 136 height 39
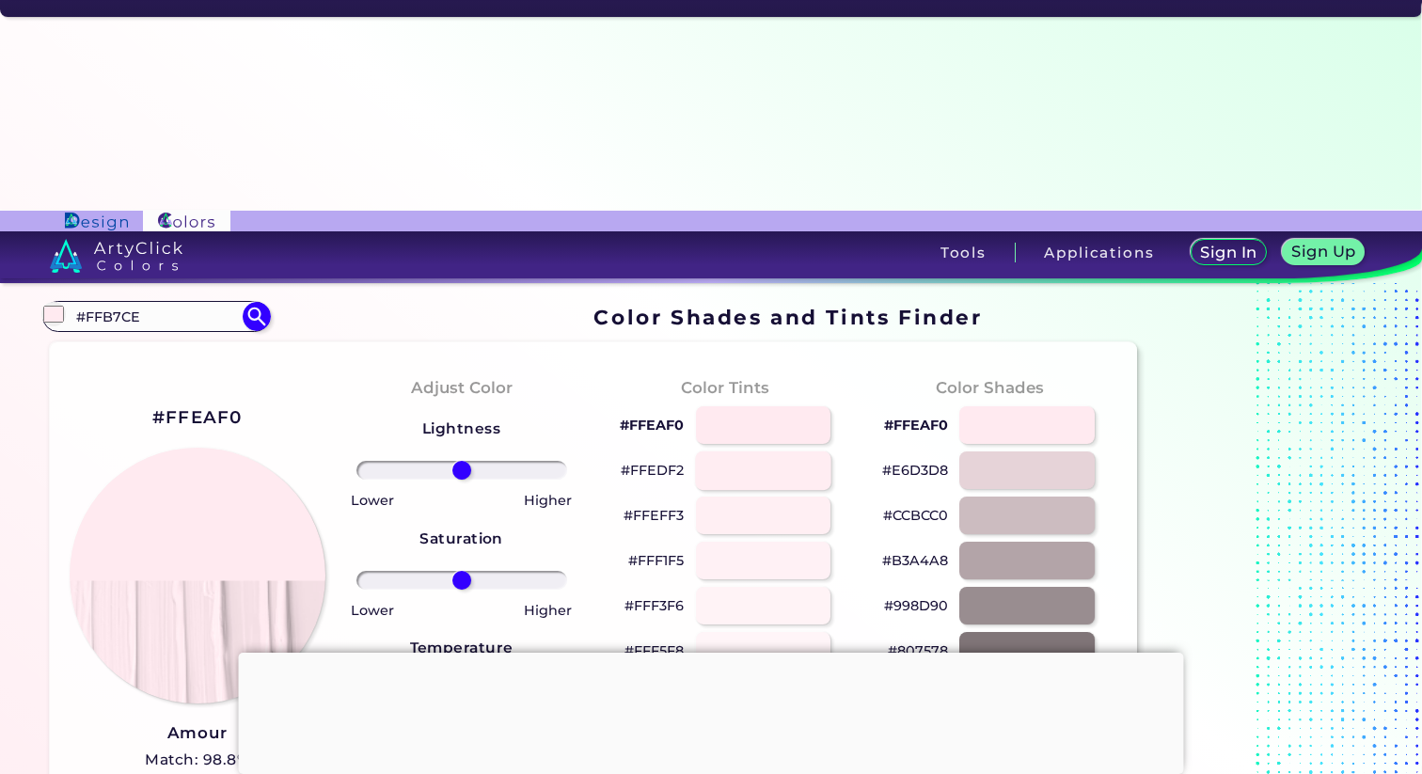
click at [768, 451] on div at bounding box center [763, 470] width 136 height 39
click at [768, 405] on div at bounding box center [763, 424] width 136 height 39
type input "#ffedf2"
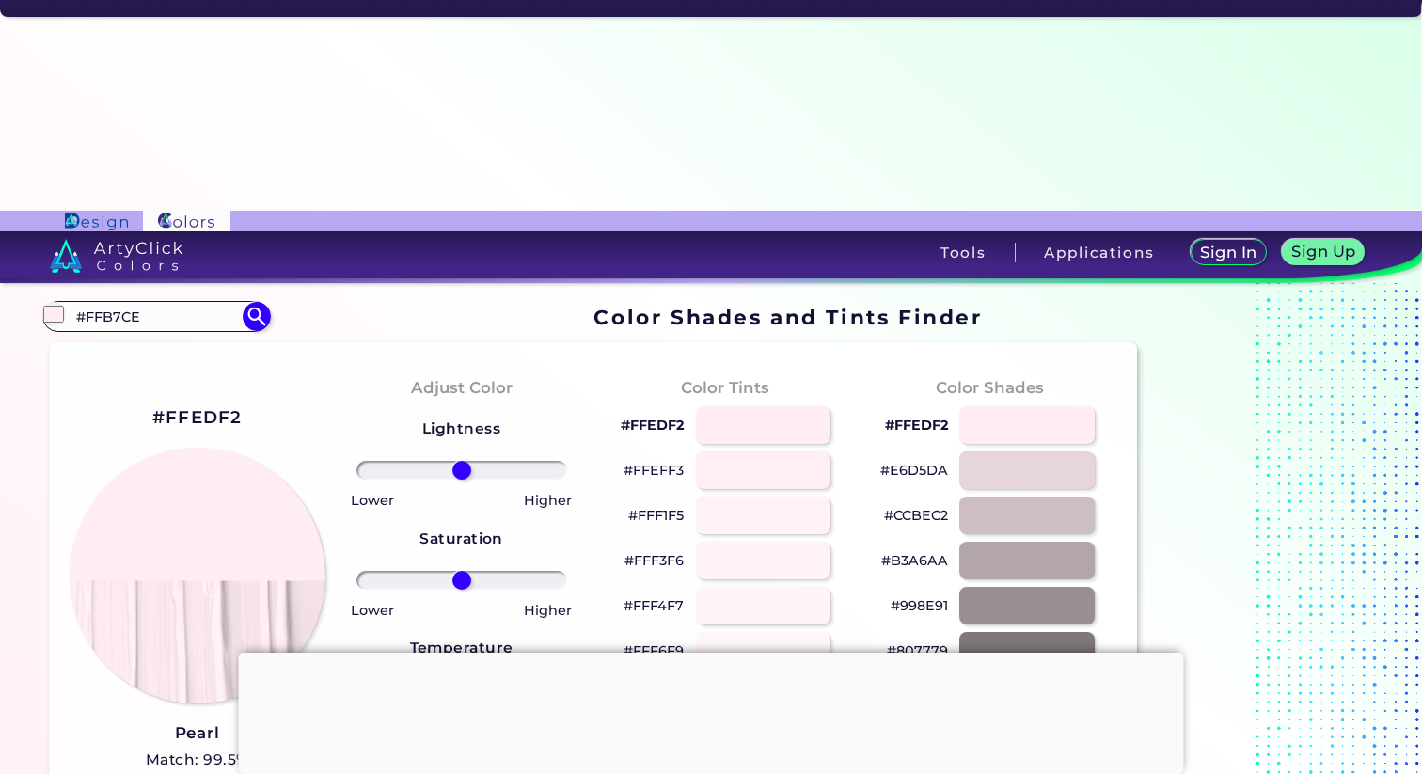
click at [703, 653] on div at bounding box center [711, 653] width 945 height 0
click at [703, 654] on div at bounding box center [711, 654] width 945 height 0
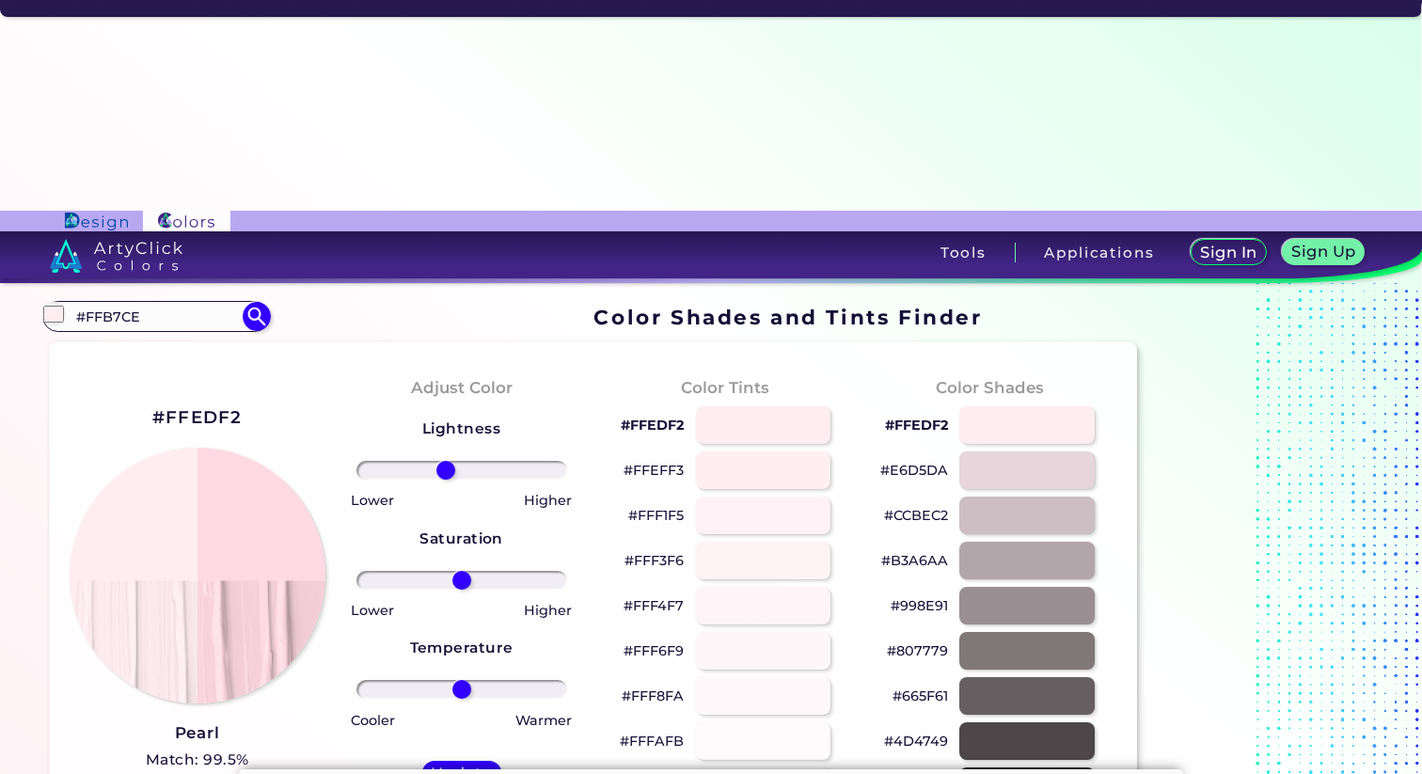
drag, startPoint x: 465, startPoint y: 257, endPoint x: 445, endPoint y: 242, distance: 24.8
type input "-16"
click at [446, 461] on input "range" at bounding box center [462, 470] width 211 height 19
drag, startPoint x: 468, startPoint y: 369, endPoint x: 395, endPoint y: 374, distance: 73.6
type input "-69"
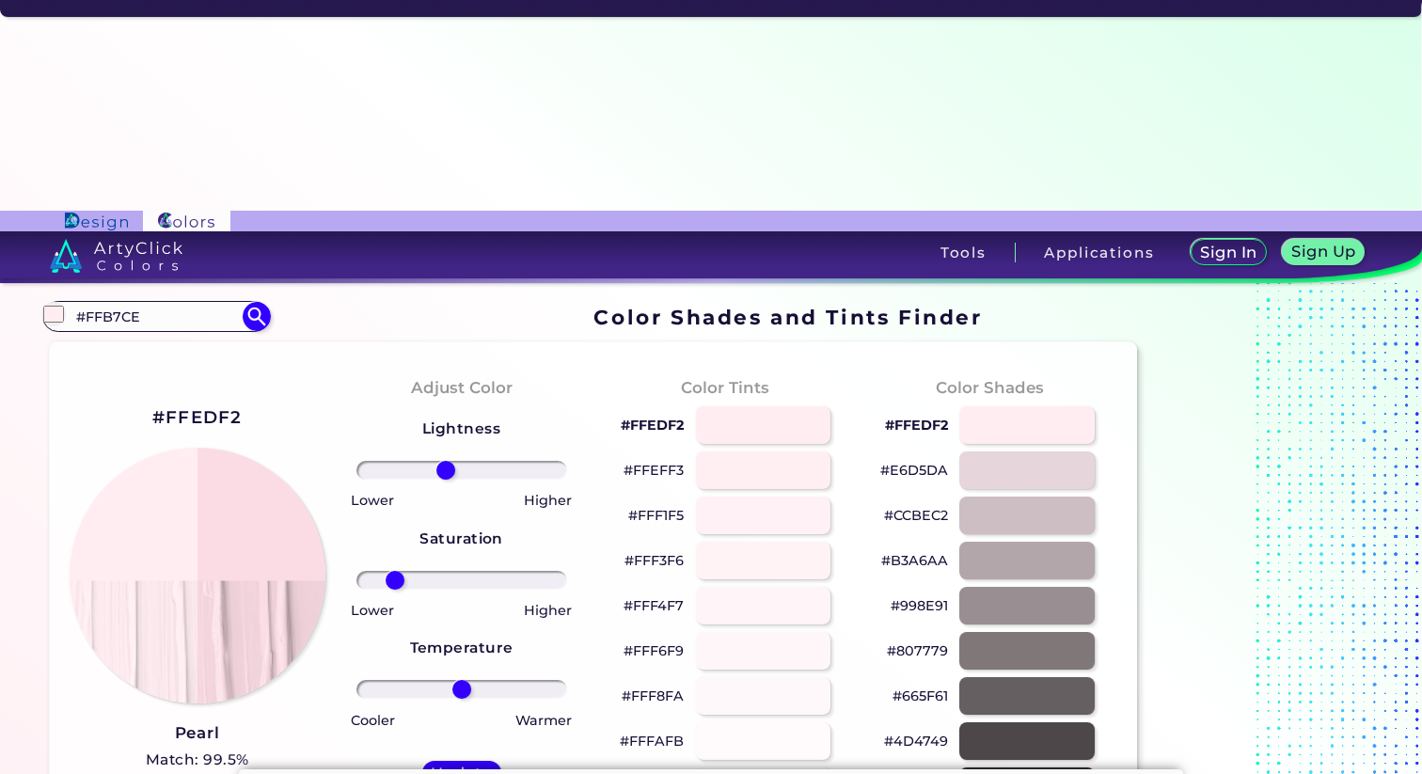
click at [395, 571] on input "range" at bounding box center [462, 580] width 211 height 19
drag, startPoint x: 461, startPoint y: 473, endPoint x: 452, endPoint y: 484, distance: 13.4
type input "-8"
click at [453, 680] on input "range" at bounding box center [462, 689] width 211 height 19
click at [119, 304] on input "#FFB7CE" at bounding box center [156, 316] width 175 height 25
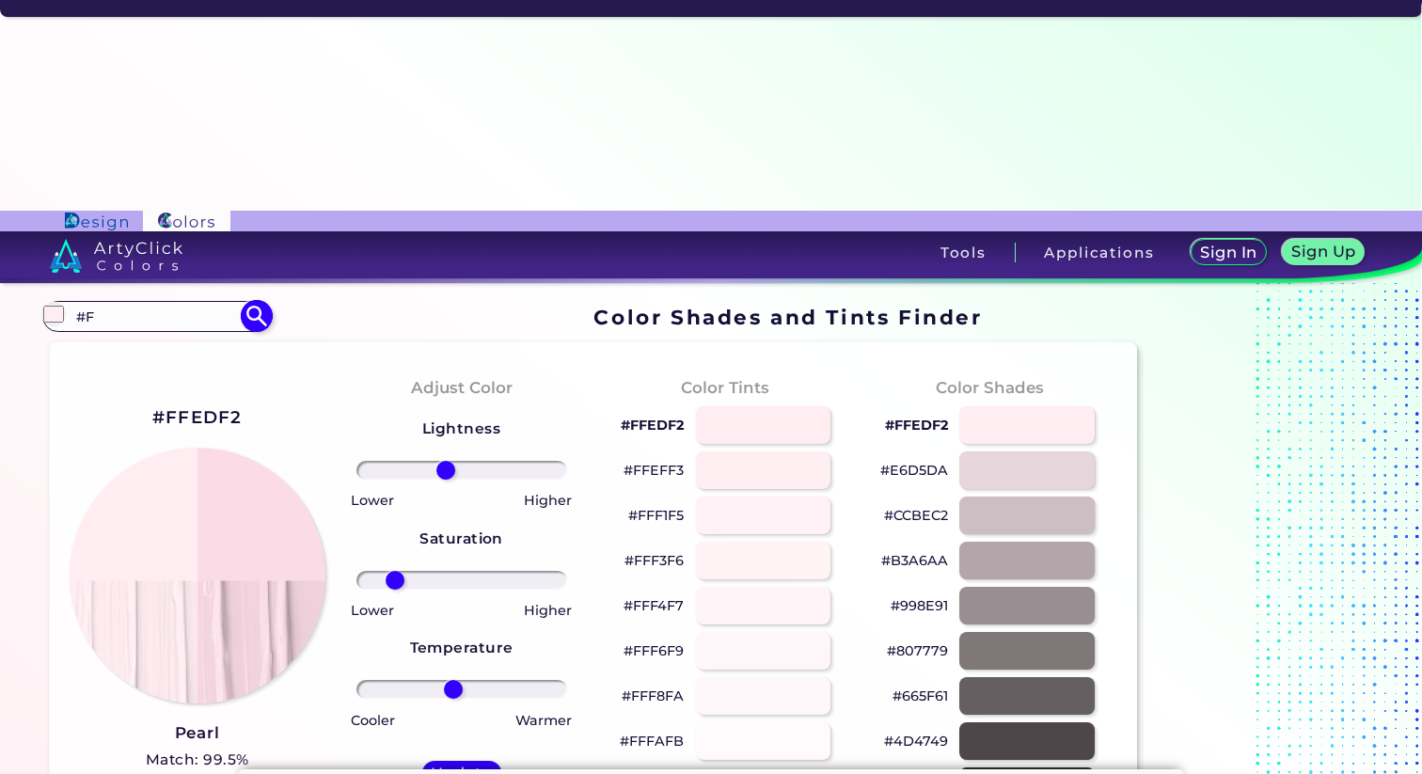
type input "#"
type input "b"
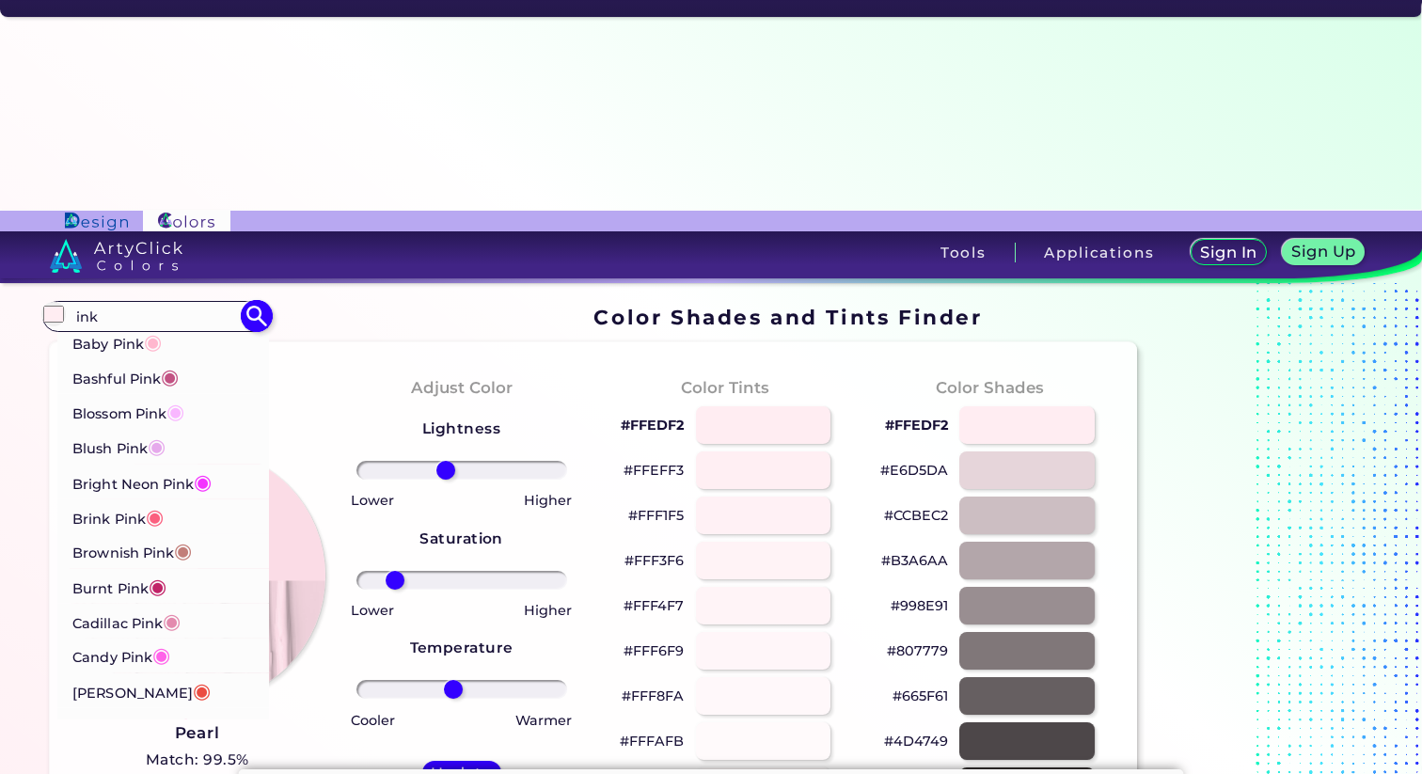
type input "ink"
click at [168, 325] on li "Baby Pink ◉" at bounding box center [163, 342] width 213 height 35
type input "#ffb7ce"
type input "#FFB7CE"
type input "0"
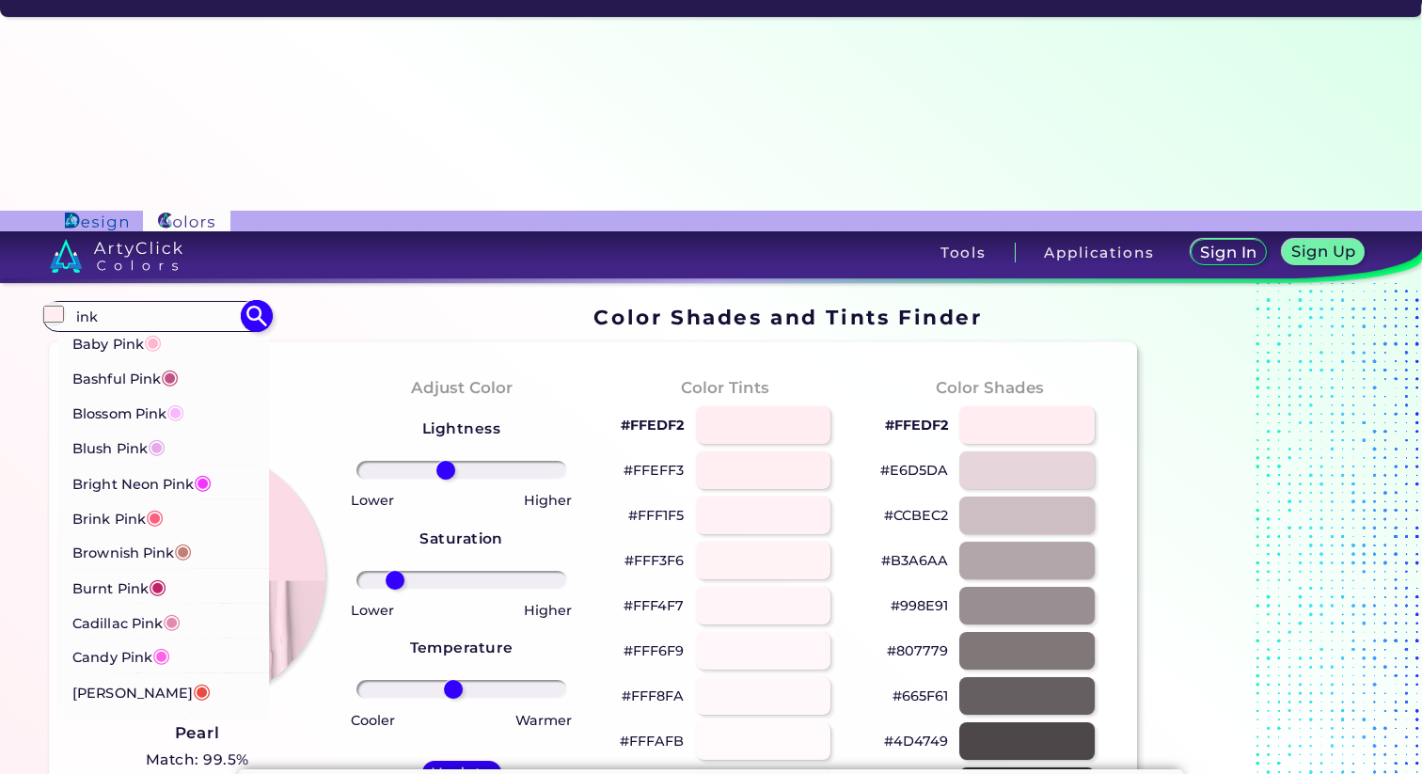
type input "0"
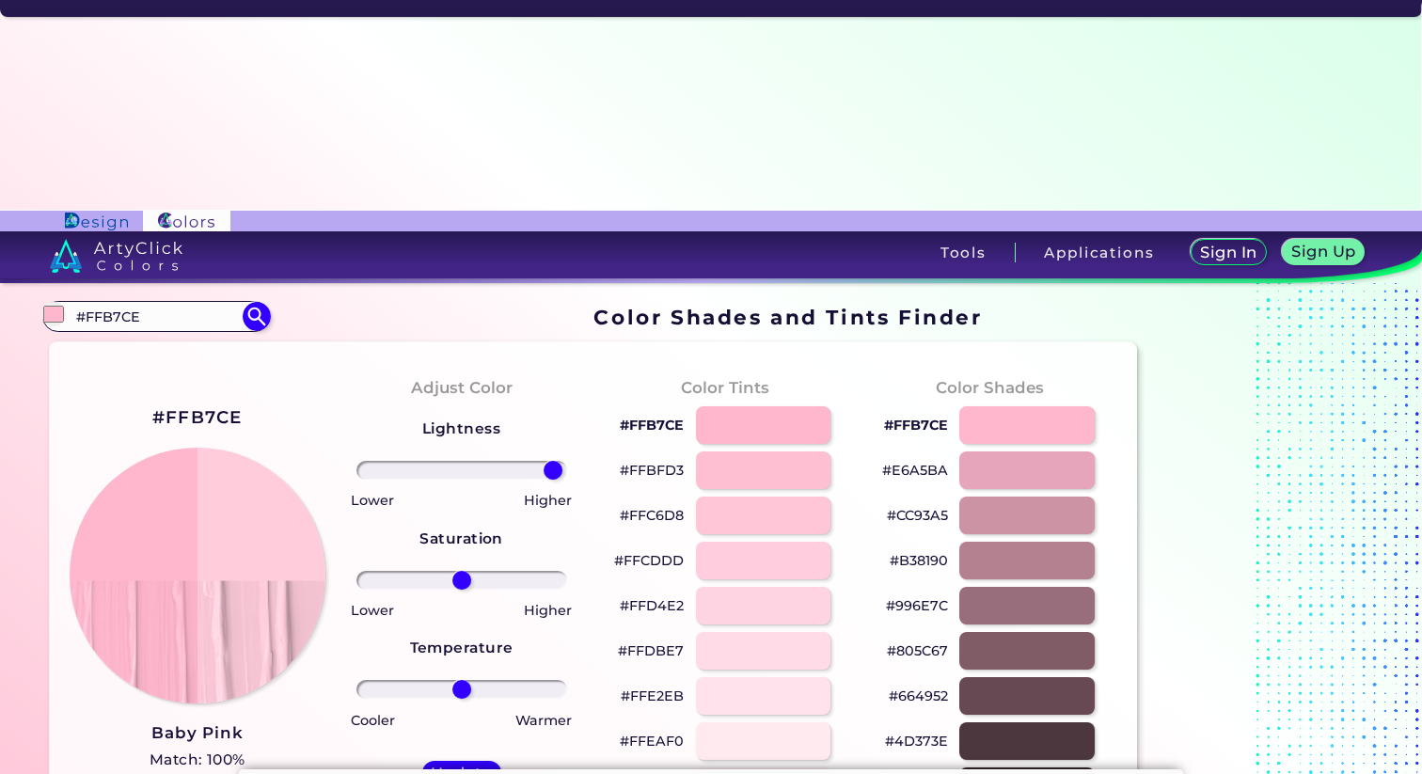
drag, startPoint x: 462, startPoint y: 254, endPoint x: 551, endPoint y: 258, distance: 89.4
type input "95"
click at [552, 461] on input "range" at bounding box center [462, 470] width 211 height 19
drag, startPoint x: 474, startPoint y: 364, endPoint x: 341, endPoint y: 379, distance: 133.5
type input "-100"
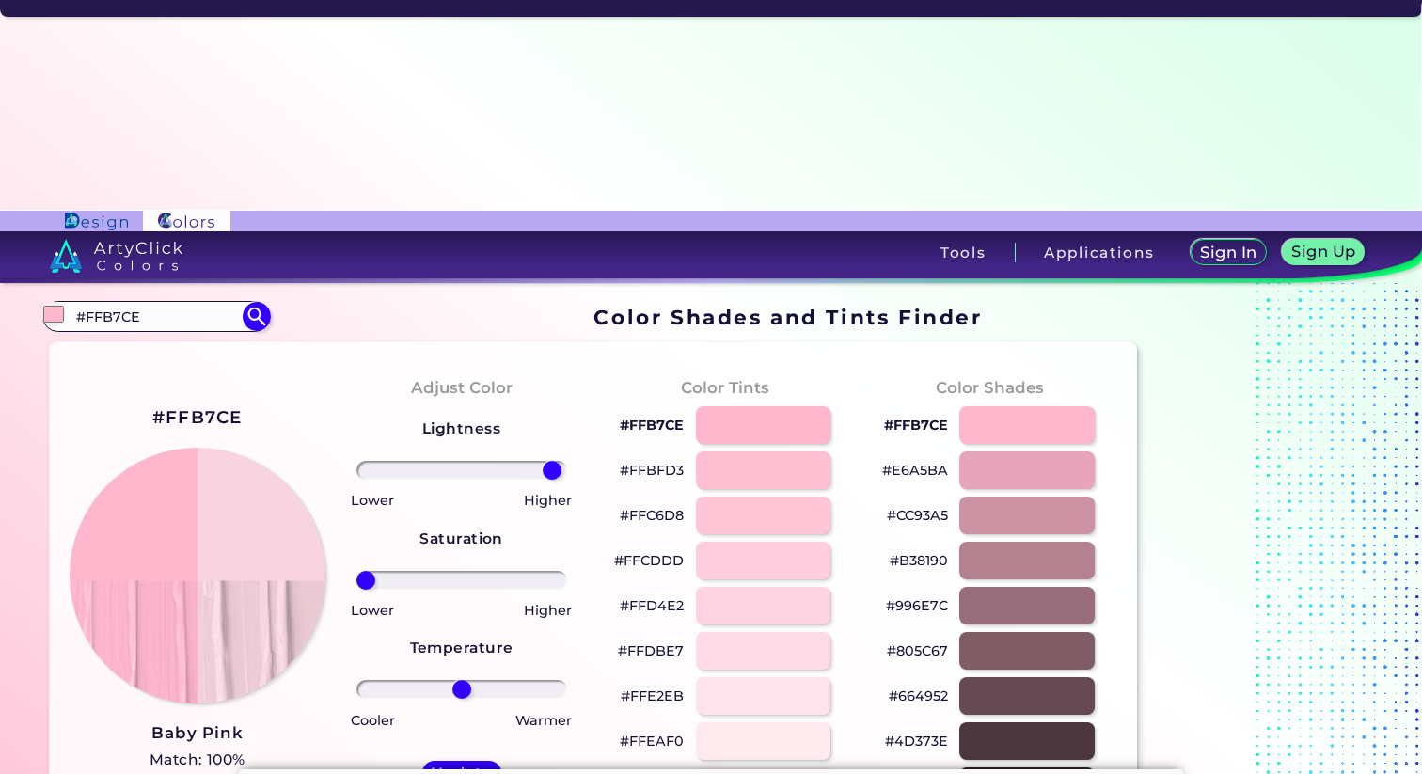
click at [357, 571] on input "range" at bounding box center [462, 580] width 211 height 19
drag, startPoint x: 460, startPoint y: 477, endPoint x: 450, endPoint y: 480, distance: 10.7
type input "-12"
click at [450, 680] on input "range" at bounding box center [462, 689] width 211 height 19
click at [757, 631] on div at bounding box center [763, 650] width 136 height 39
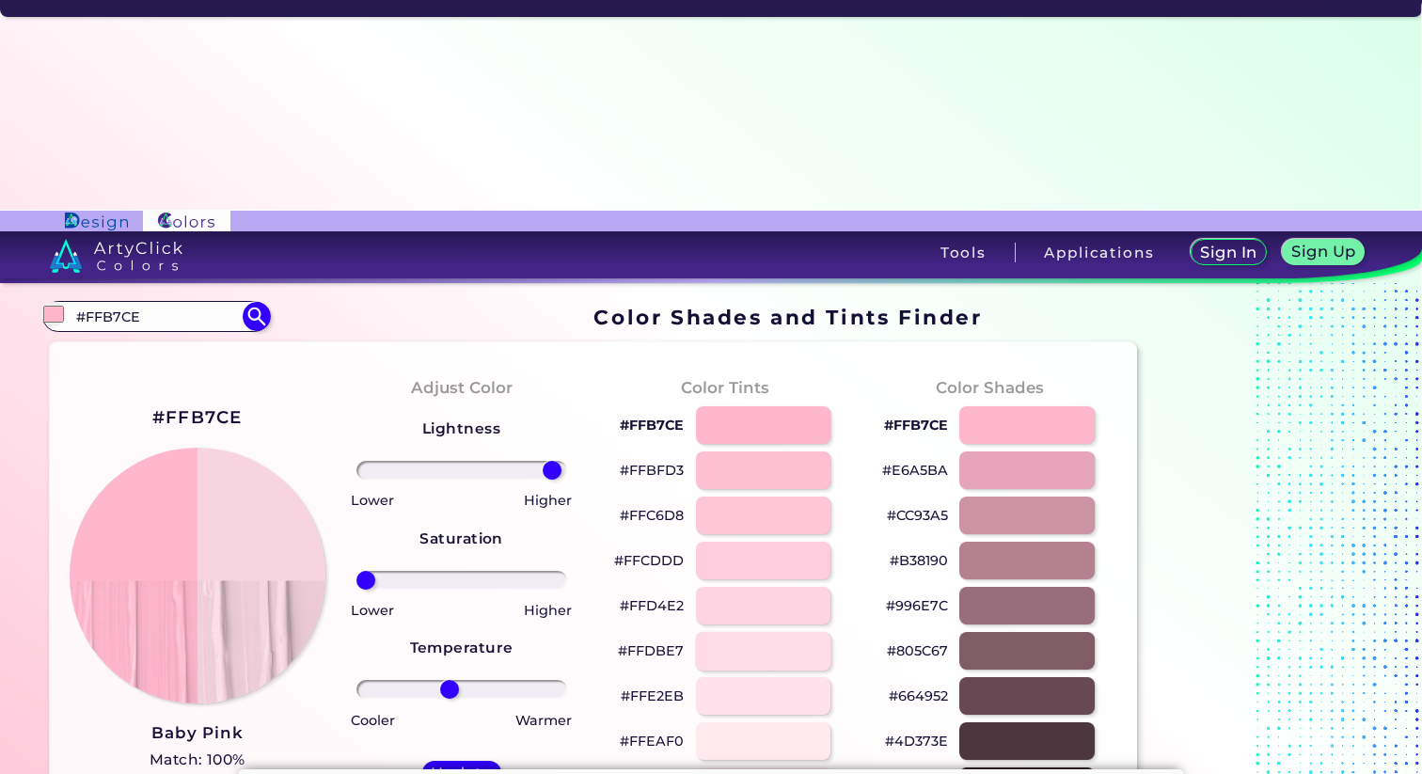
type input "#ffdbe7"
type input "0"
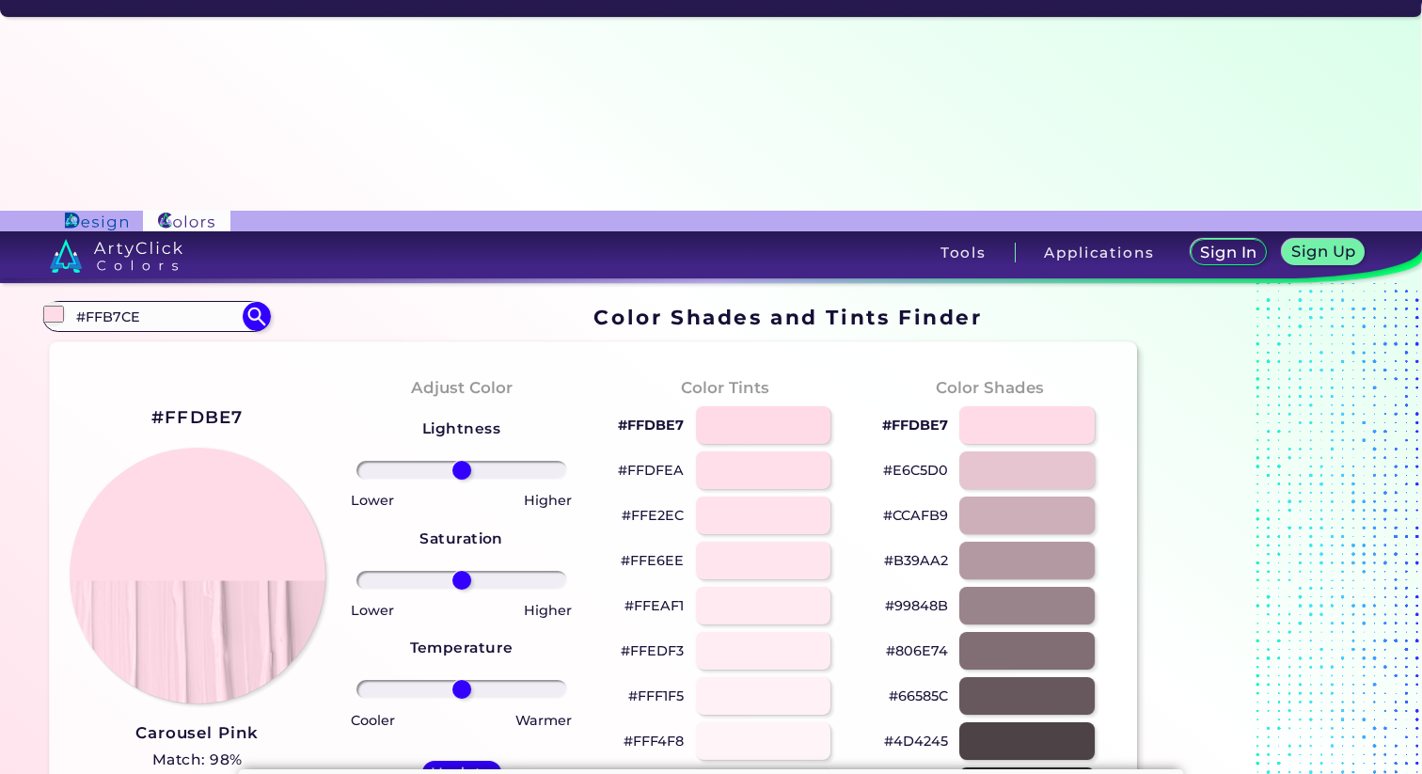
click at [201, 405] on h2 "#FFDBE7" at bounding box center [197, 417] width 92 height 24
click at [201, 405] on h2 "#FFDBE7 copied" at bounding box center [197, 417] width 92 height 24
copy h2 "#"
click at [201, 405] on h2 "#FFDBE7 copied copied" at bounding box center [197, 417] width 92 height 24
drag, startPoint x: 163, startPoint y: 205, endPoint x: 251, endPoint y: 203, distance: 88.4
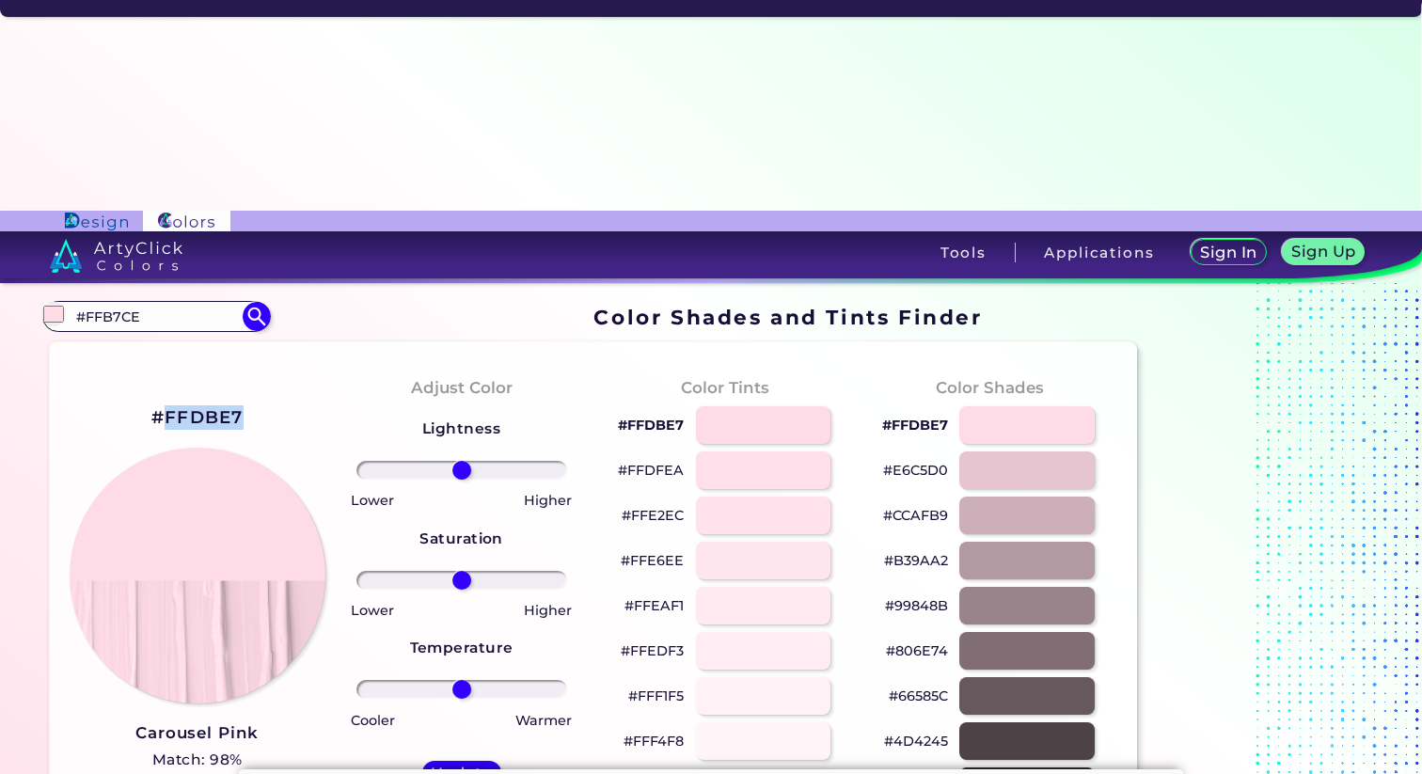
click at [251, 357] on div "#FFDBE7 Carousel Pink Match: 98% Hue" at bounding box center [197, 613] width 264 height 512
copy h2 "FFDBE7"
drag, startPoint x: 251, startPoint y: 203, endPoint x: 595, endPoint y: 1, distance: 398.5
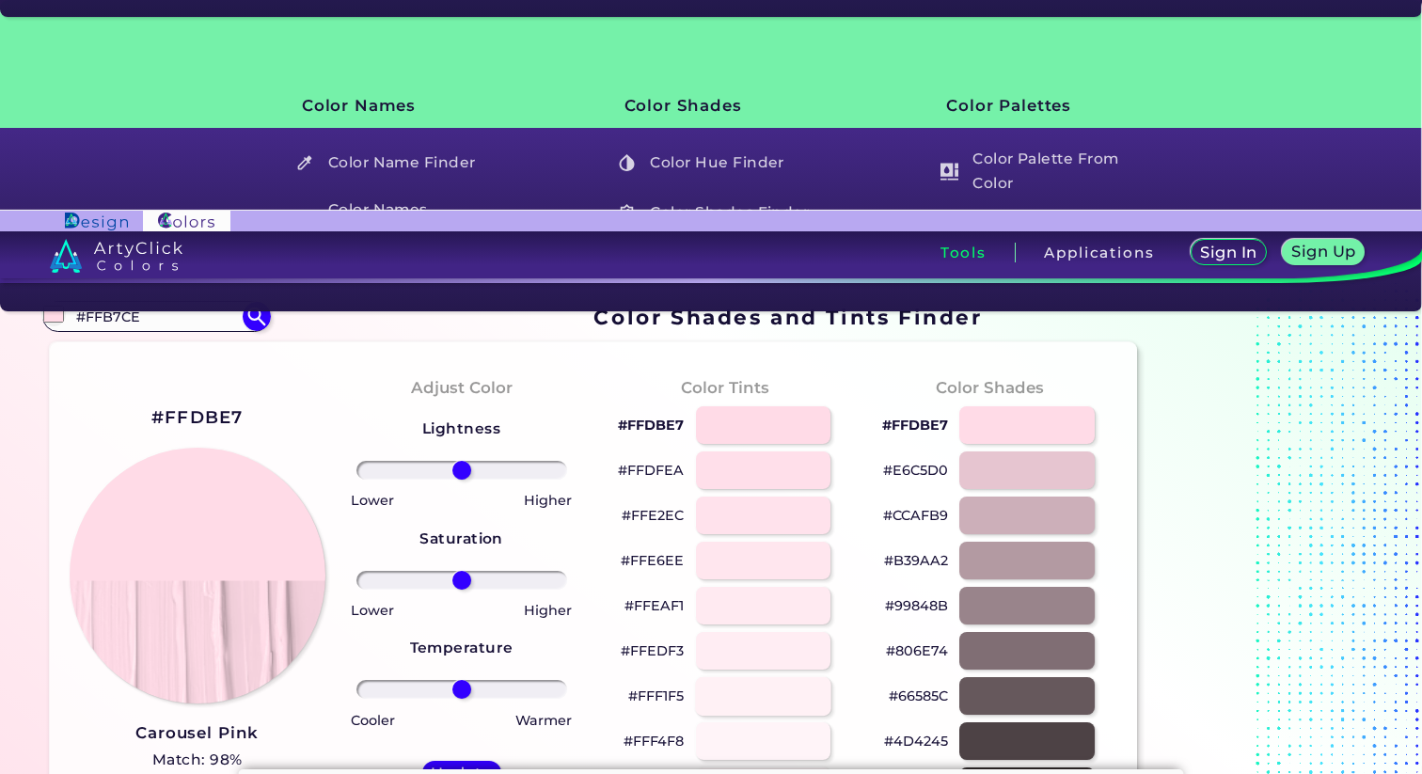
click at [784, 676] on div at bounding box center [763, 695] width 136 height 39
type input "#fff1f5"
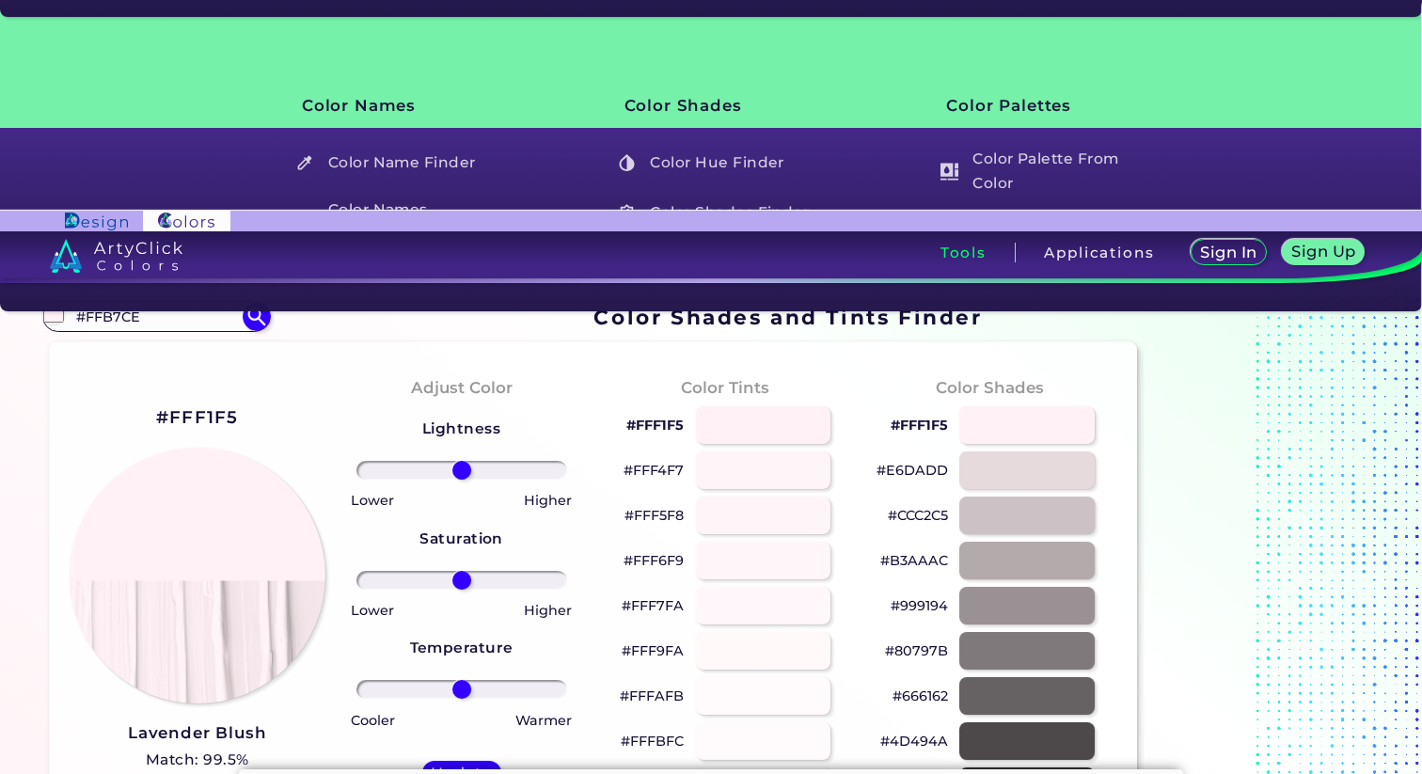
click at [308, 608] on div "#FFF1F5 Lavender Blush Match: 99.5% Hue" at bounding box center [197, 613] width 264 height 512
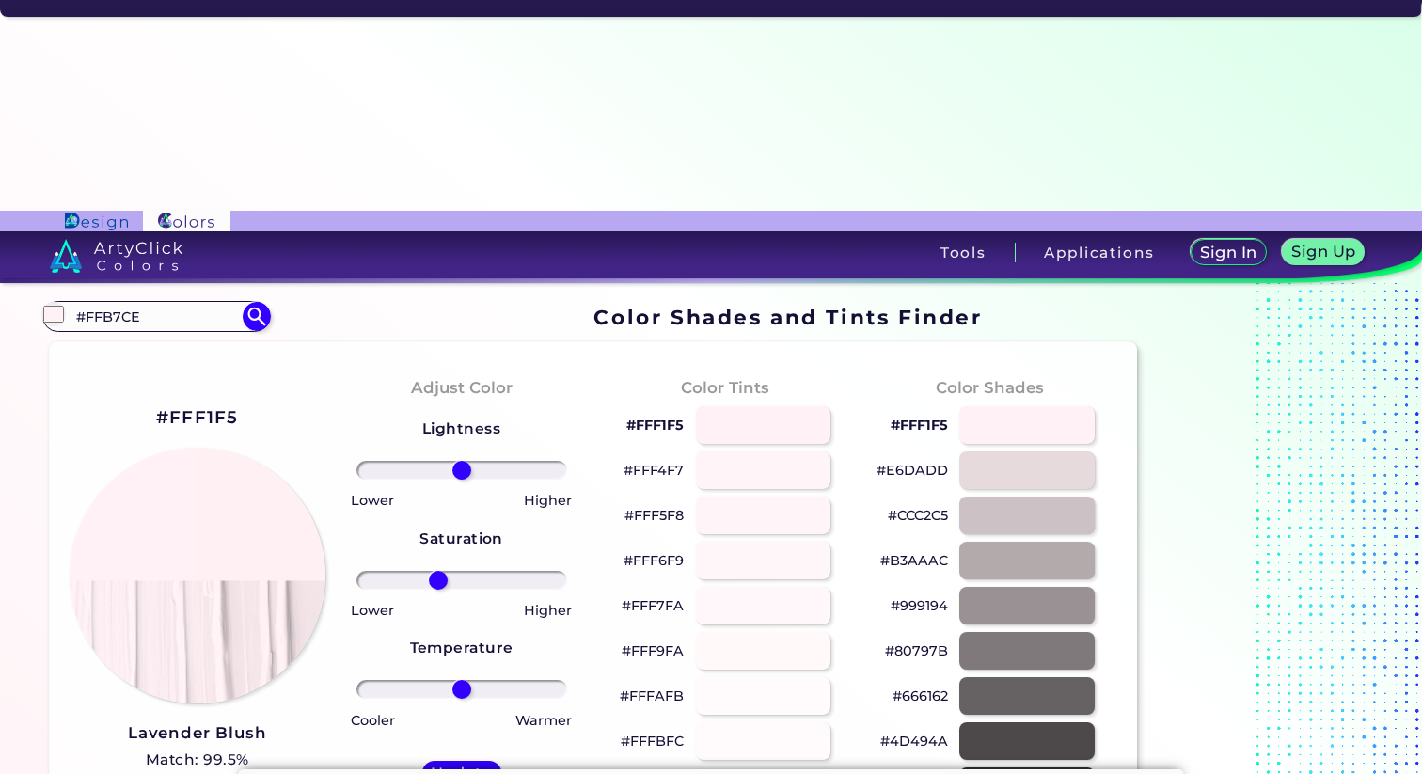
drag, startPoint x: 454, startPoint y: 363, endPoint x: 438, endPoint y: 380, distance: 23.3
type input "-24"
click at [438, 571] on input "range" at bounding box center [462, 580] width 211 height 19
drag, startPoint x: 470, startPoint y: 471, endPoint x: 463, endPoint y: 497, distance: 26.5
type input "2"
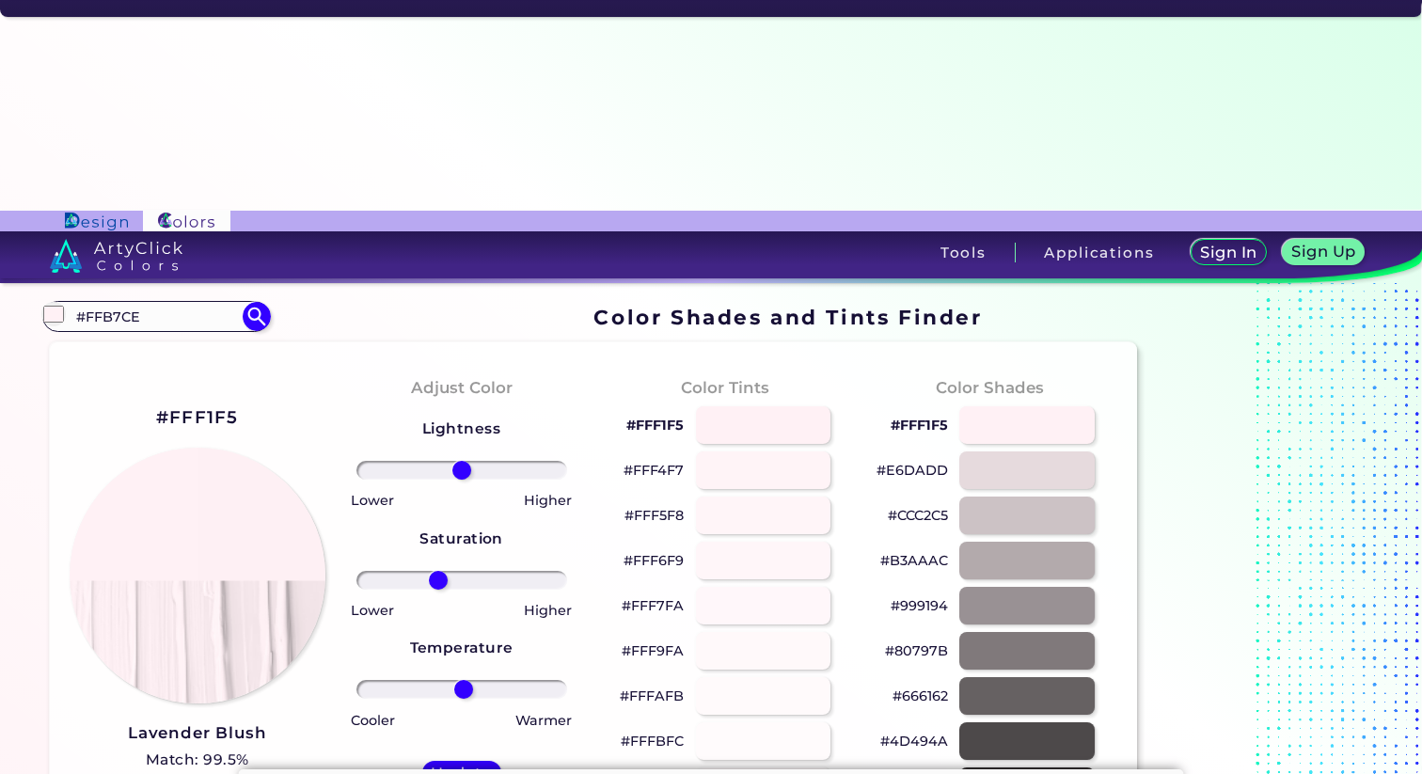
click at [463, 680] on input "range" at bounding box center [462, 689] width 211 height 19
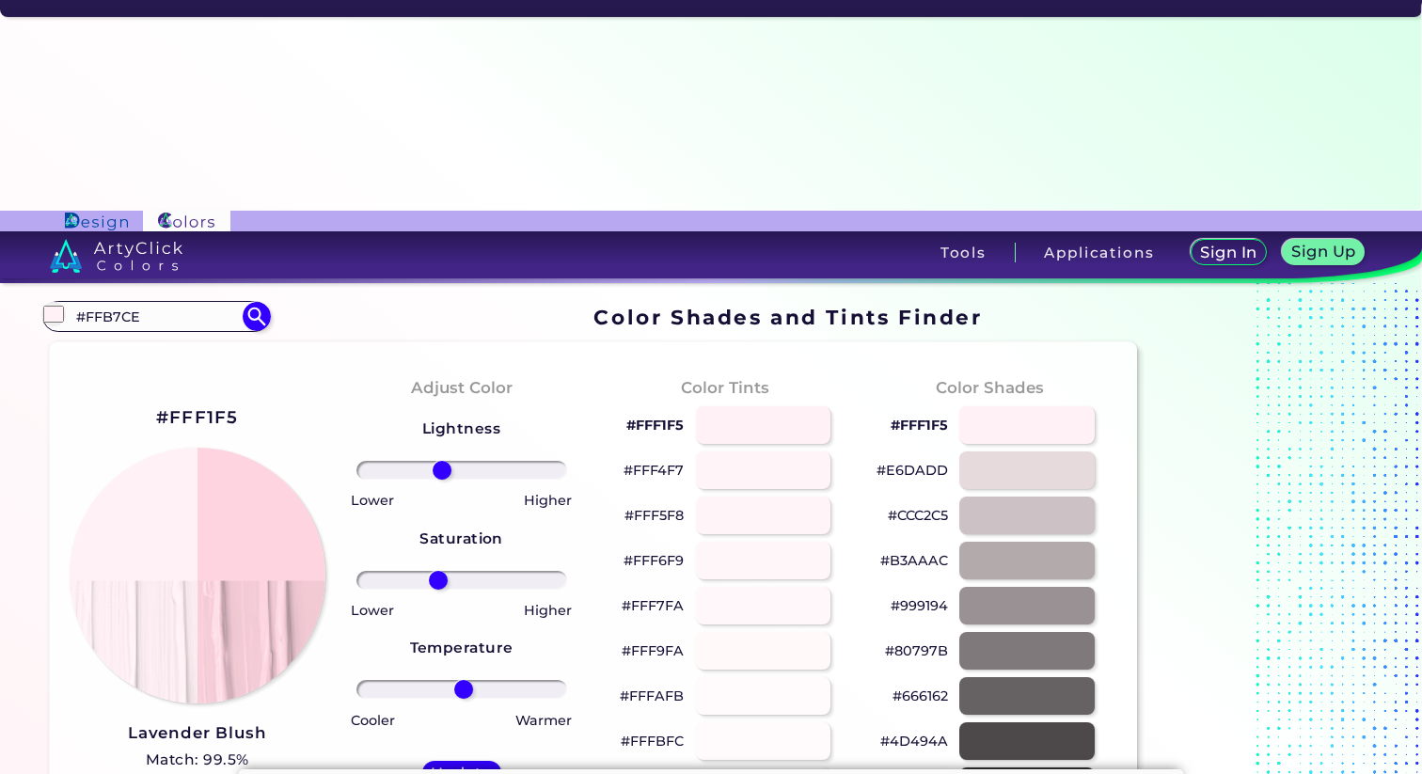
drag, startPoint x: 458, startPoint y: 260, endPoint x: 442, endPoint y: 264, distance: 16.7
click at [442, 461] on input "range" at bounding box center [462, 470] width 211 height 19
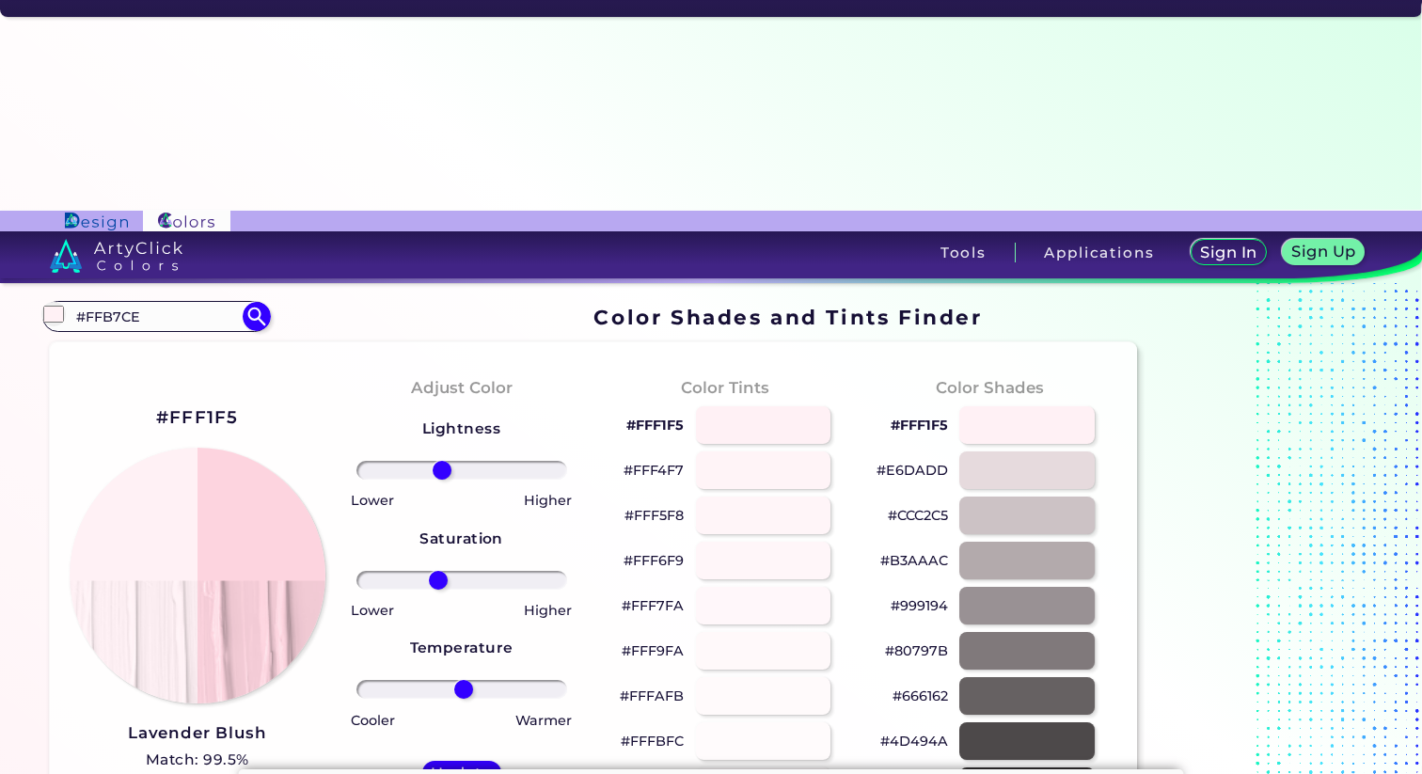
type input "0"
drag, startPoint x: 460, startPoint y: 262, endPoint x: 442, endPoint y: 258, distance: 18.5
type input "-19"
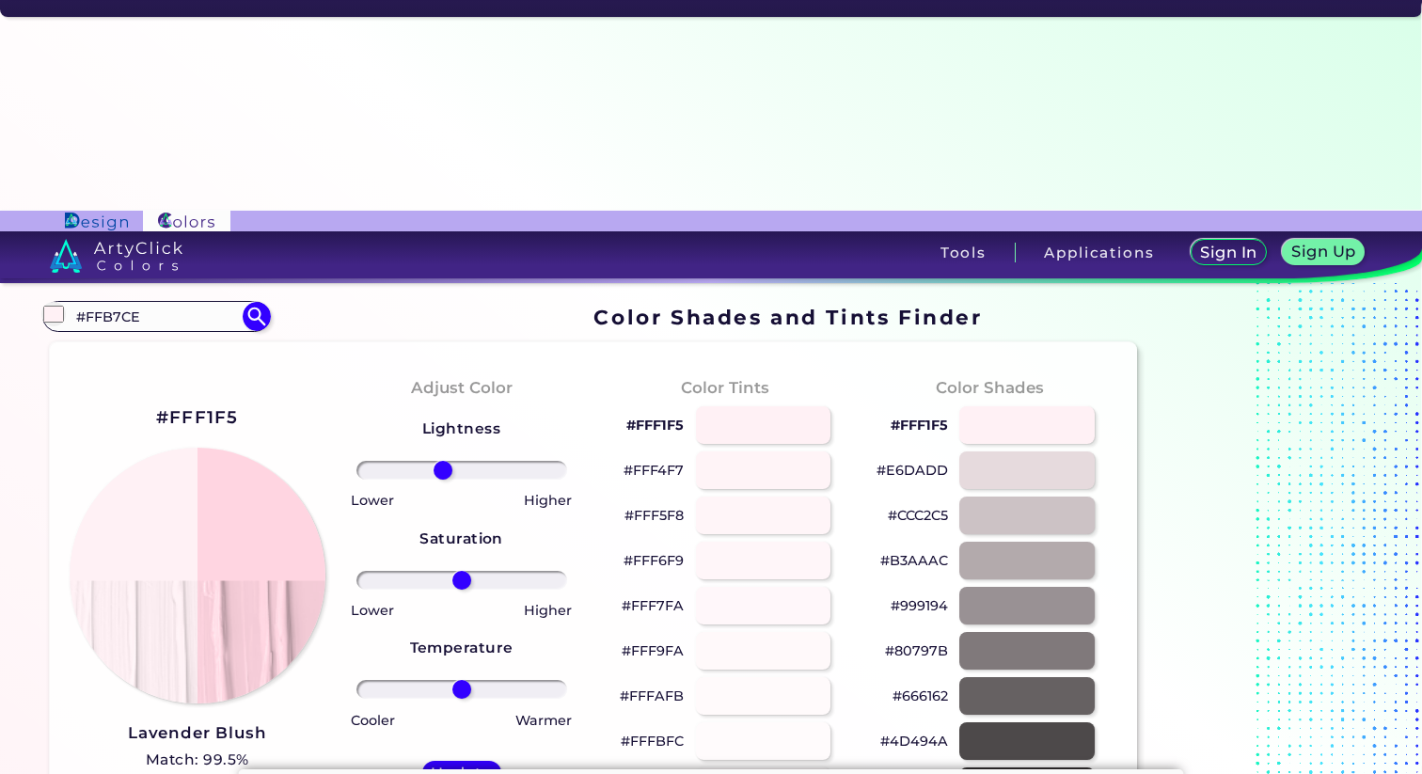
click at [442, 461] on input "range" at bounding box center [462, 470] width 211 height 19
click at [471, 767] on h5 "Update" at bounding box center [461, 774] width 57 height 15
type input "#ffd4e0"
type input "0"
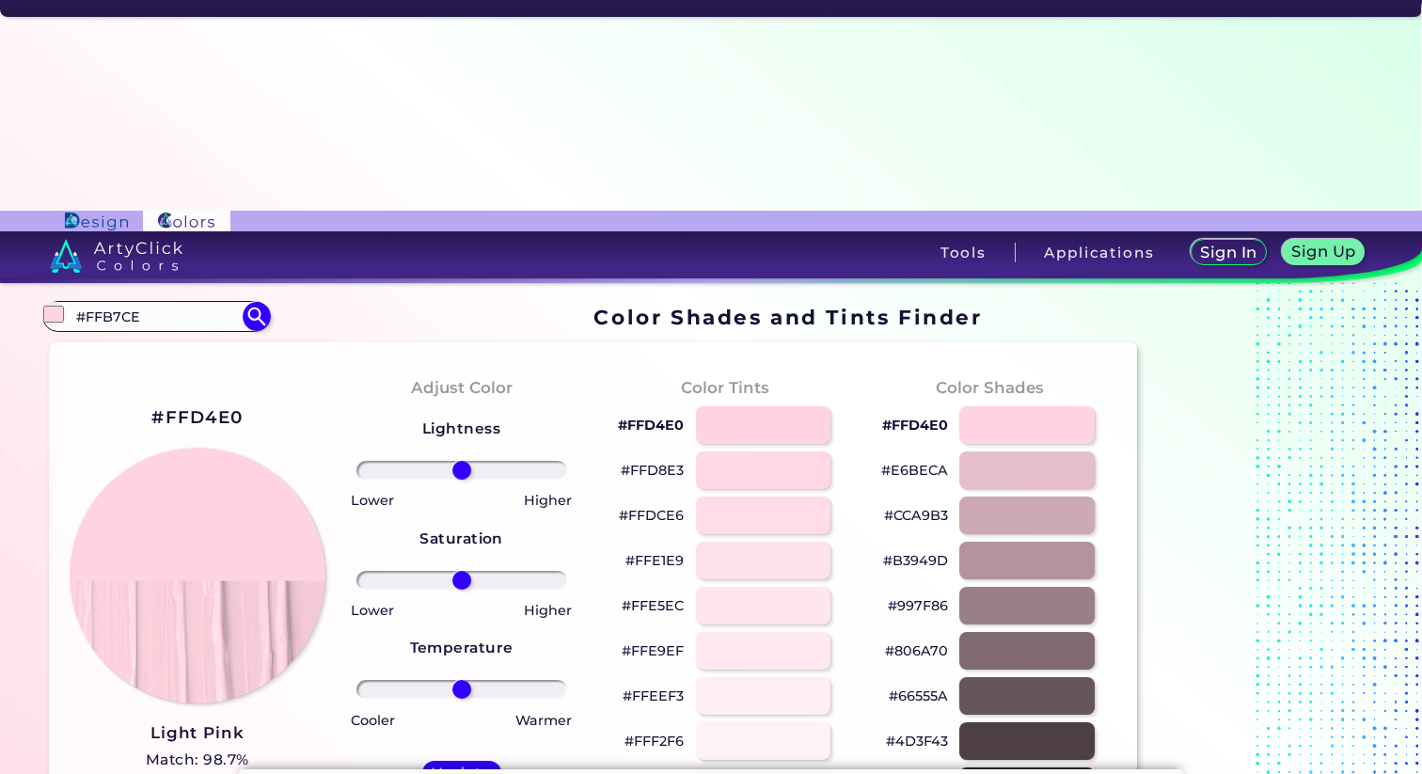
click at [238, 405] on h2 "#FFD4E0" at bounding box center [196, 417] width 91 height 24
click at [238, 405] on h2 "#FFD4E0 copied" at bounding box center [196, 417] width 91 height 24
copy h2 "FFD4E0"
click at [235, 405] on h2 "#FFD4E0 copied copied" at bounding box center [196, 417] width 91 height 24
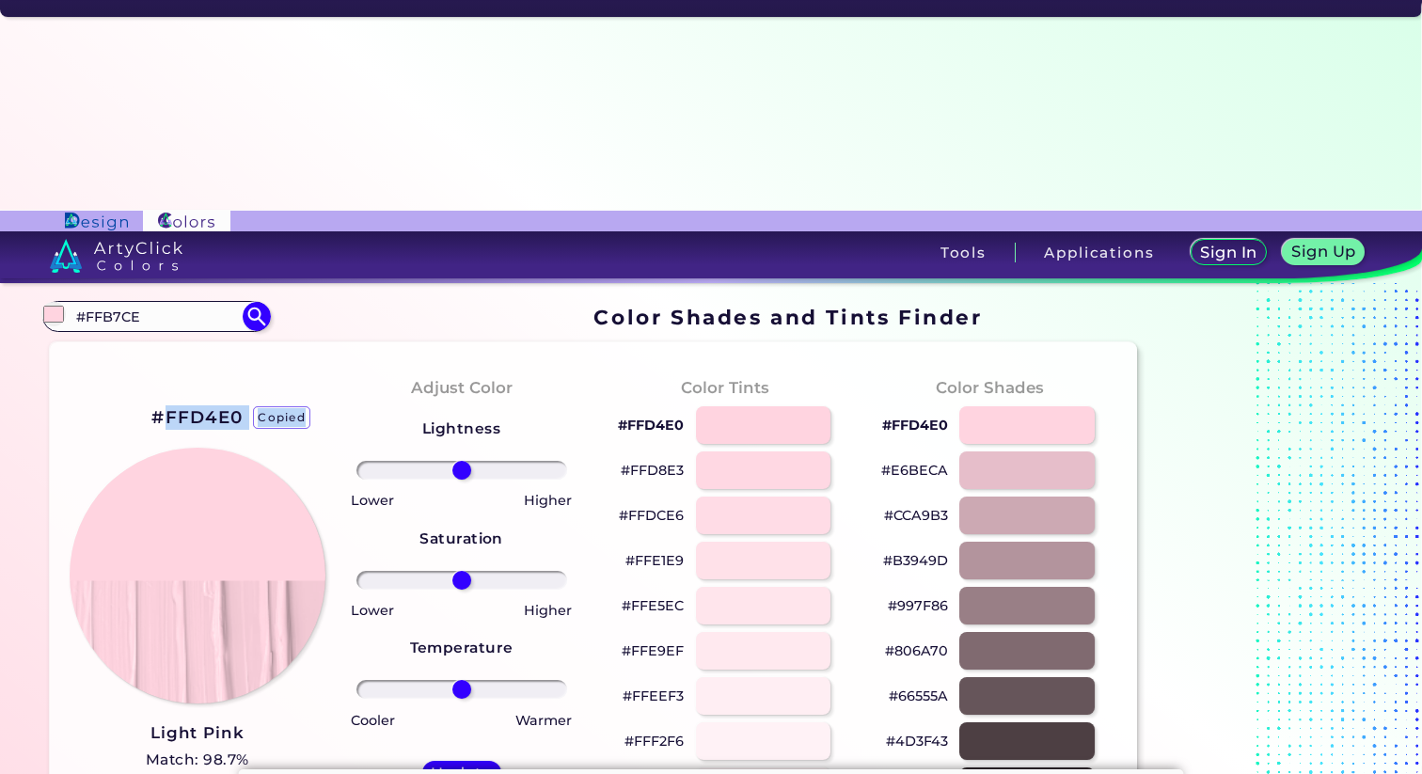
click at [235, 405] on h2 "#FFD4E0 copied copied" at bounding box center [196, 417] width 91 height 24
copy h2 "FFD4E0 copied copied"
copy h2 "FFD4E0"
